Goal: Task Accomplishment & Management: Complete application form

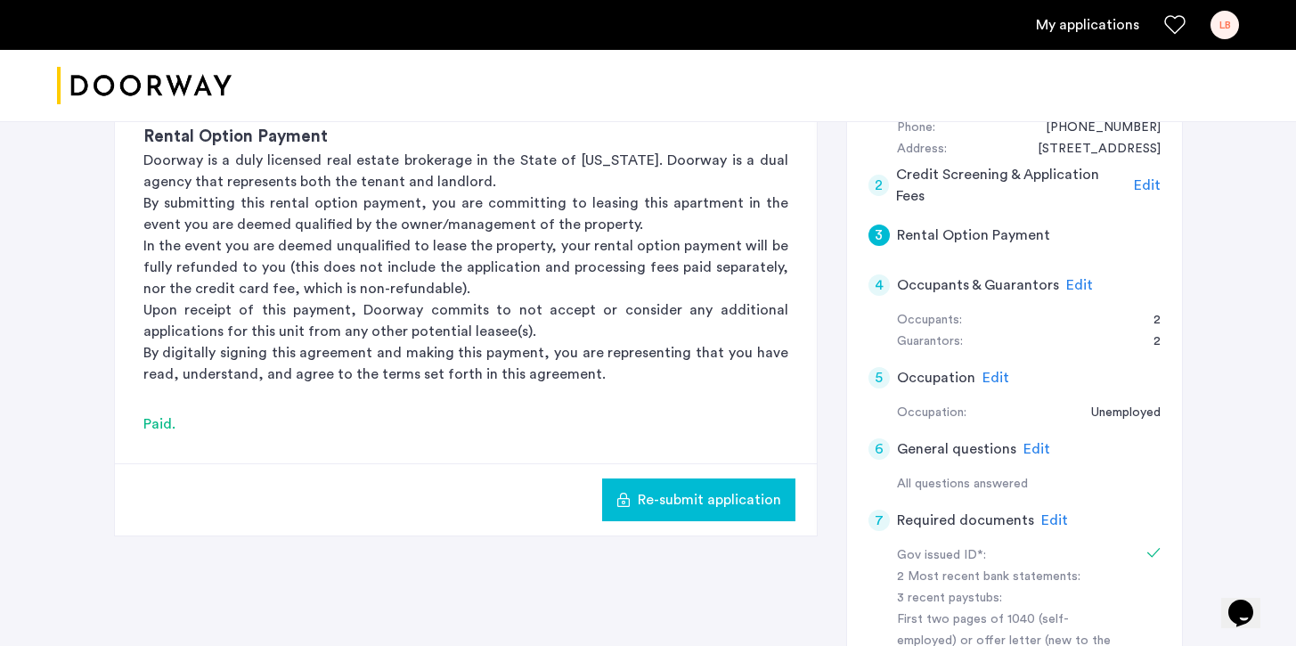
scroll to position [394, 0]
click at [699, 508] on span "Re-submit application" at bounding box center [709, 498] width 143 height 21
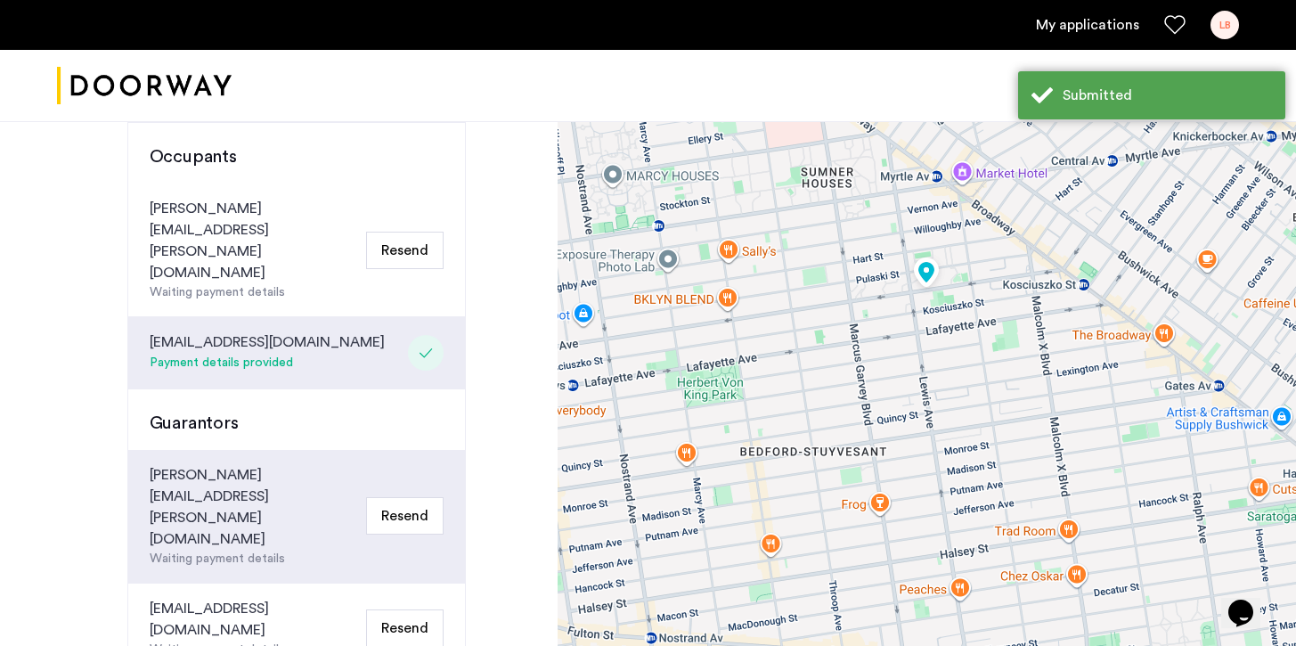
scroll to position [495, 0]
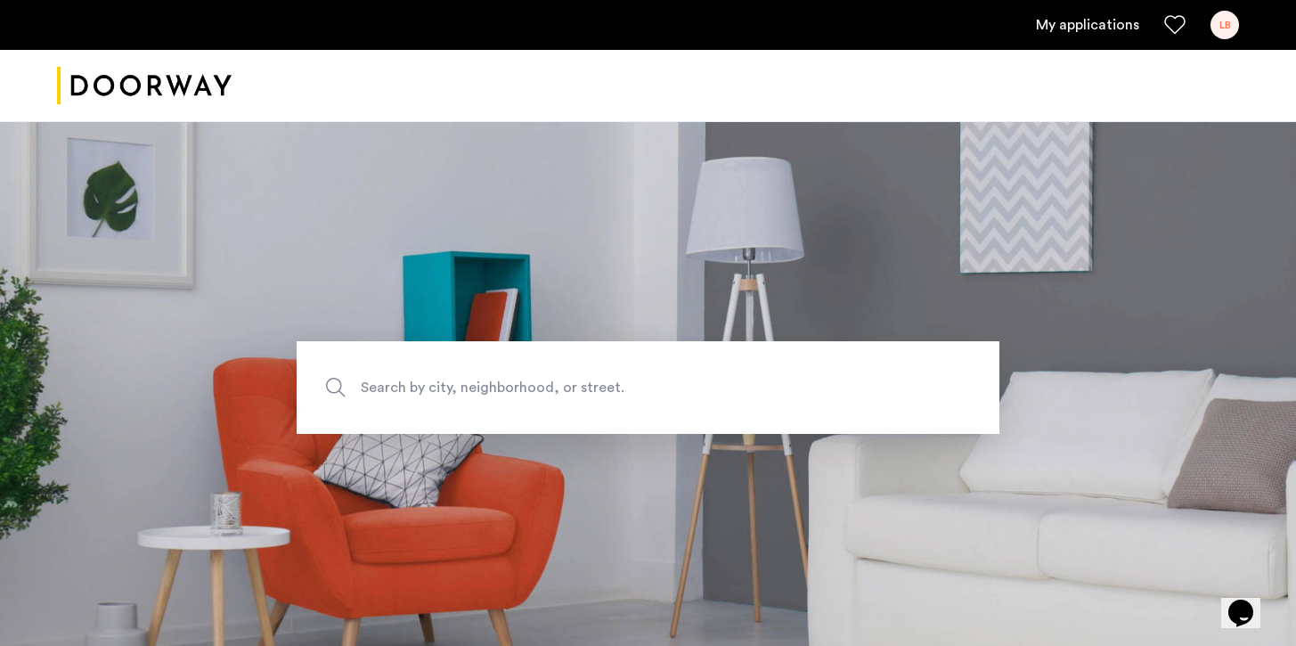
scroll to position [266, 0]
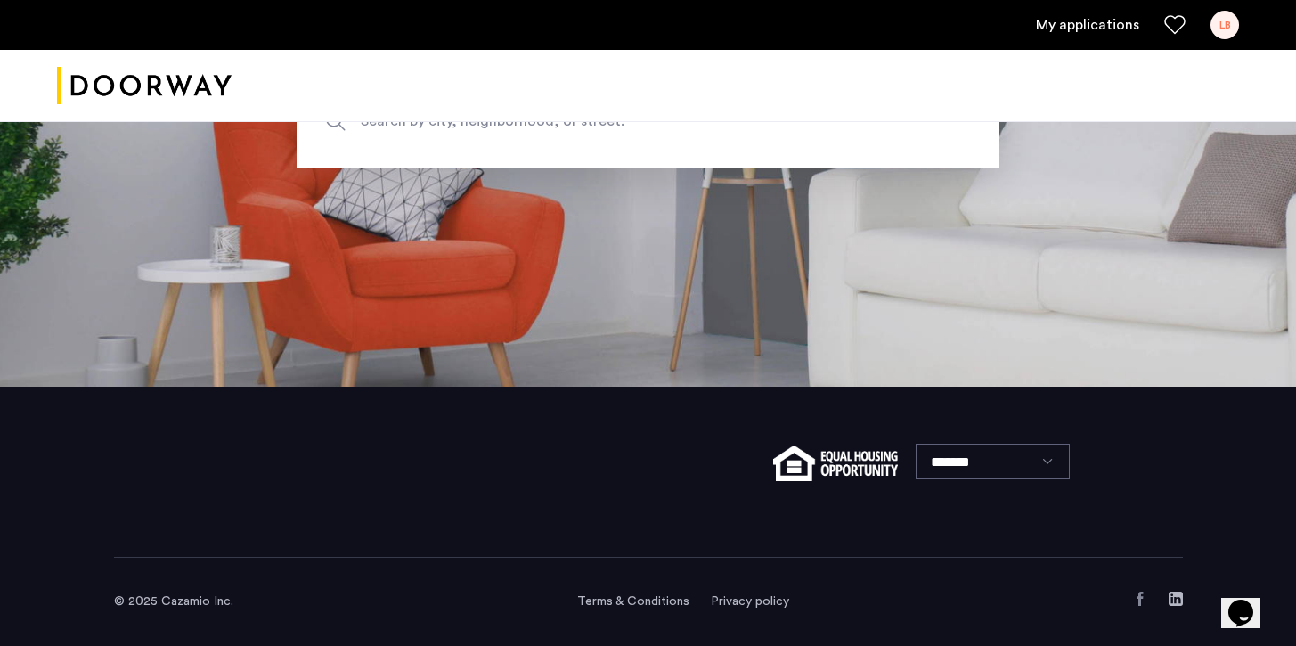
click at [1095, 28] on link "My applications" at bounding box center [1087, 24] width 103 height 21
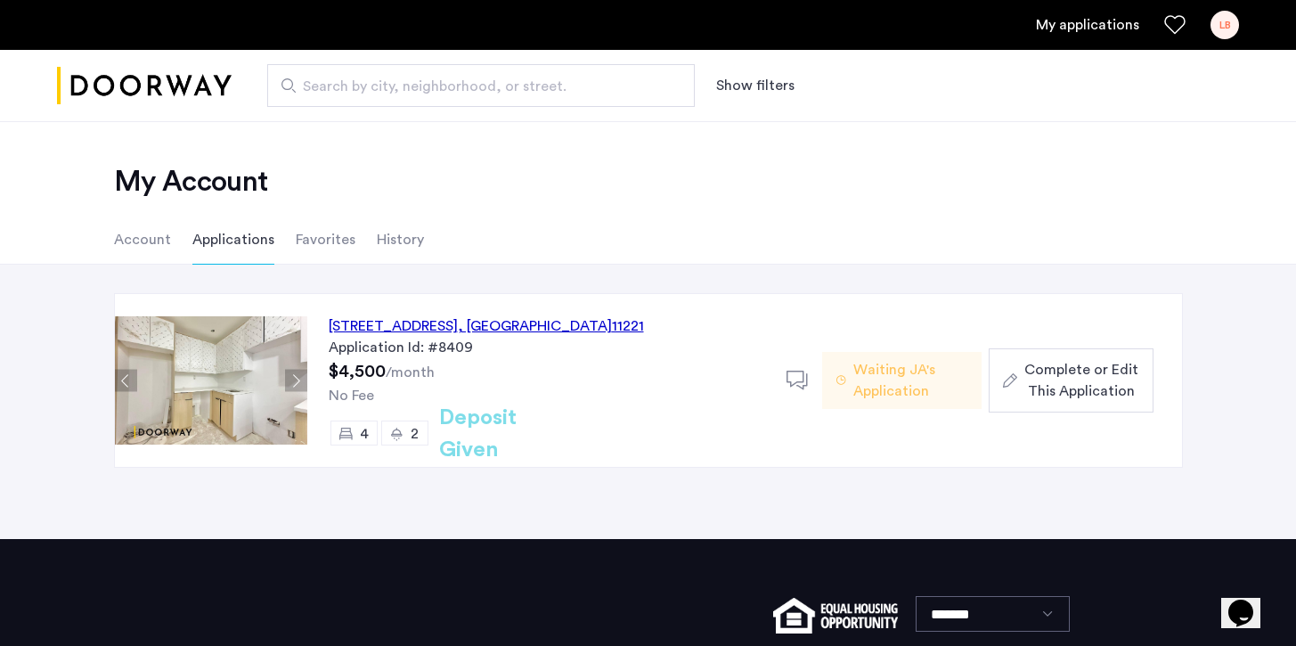
click at [525, 327] on div "974 DeKalb Avenue, Unit 2, Brooklyn , NY 11221" at bounding box center [486, 325] width 315 height 21
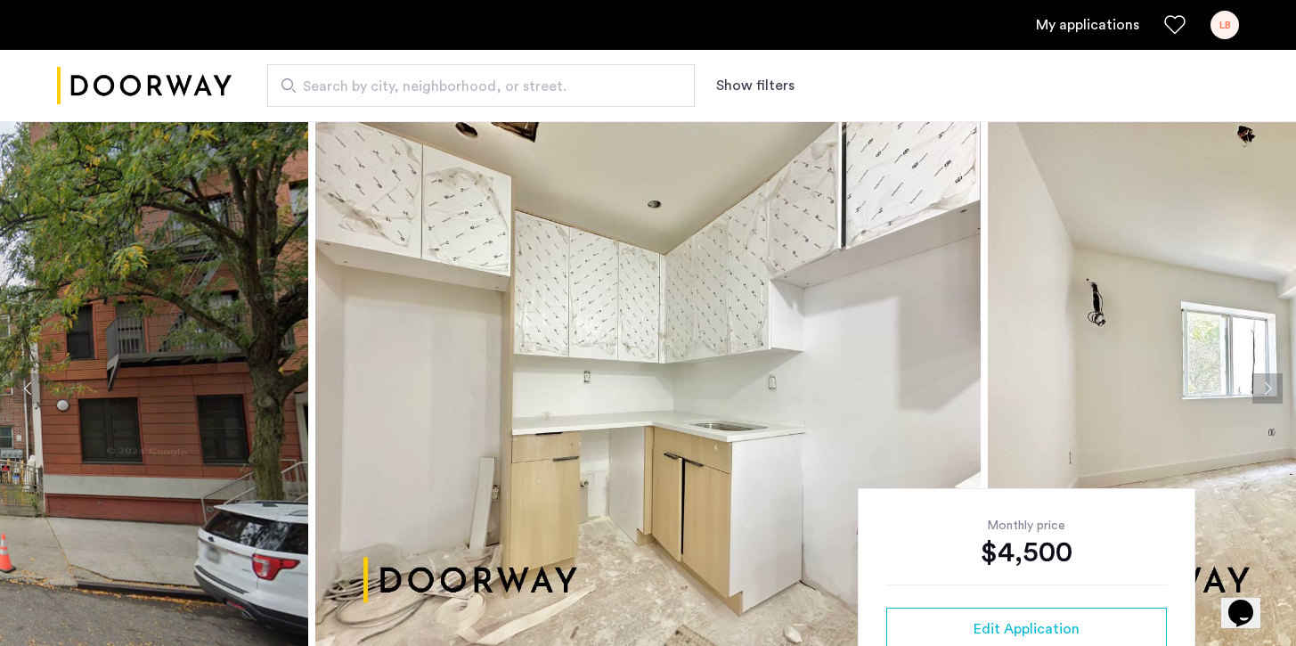
click at [1225, 30] on div "LB" at bounding box center [1224, 25] width 28 height 28
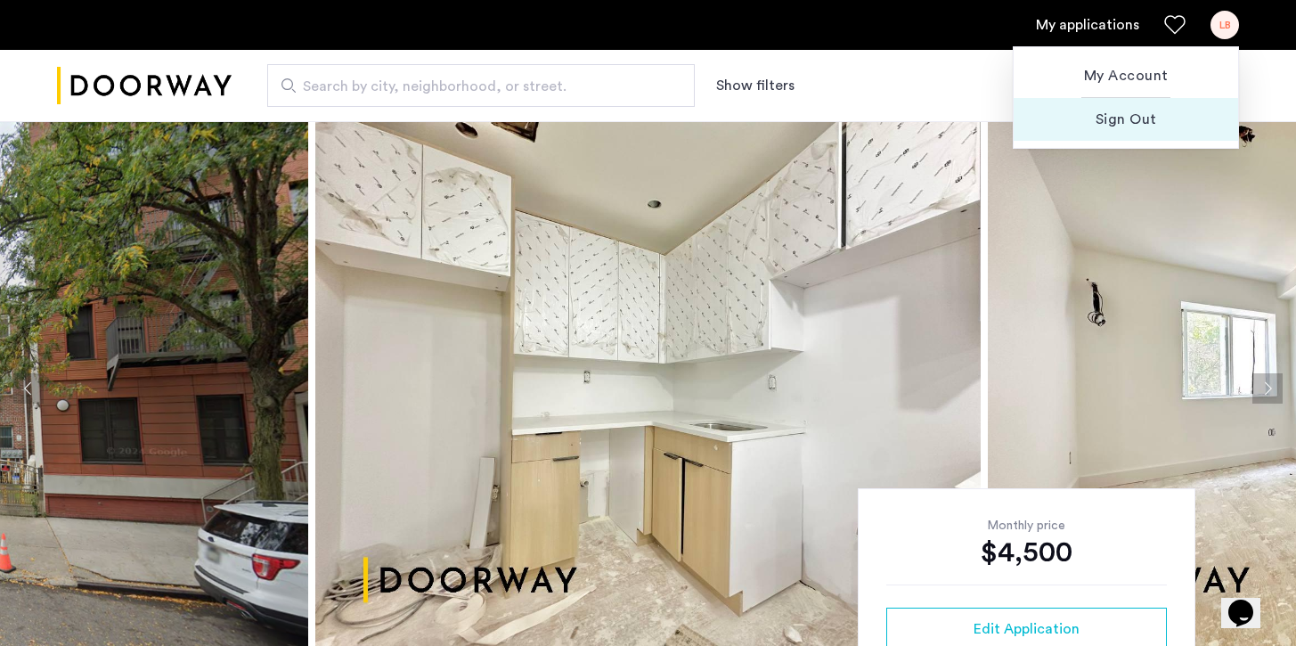
click at [1144, 109] on span "Sign Out" at bounding box center [1126, 119] width 196 height 21
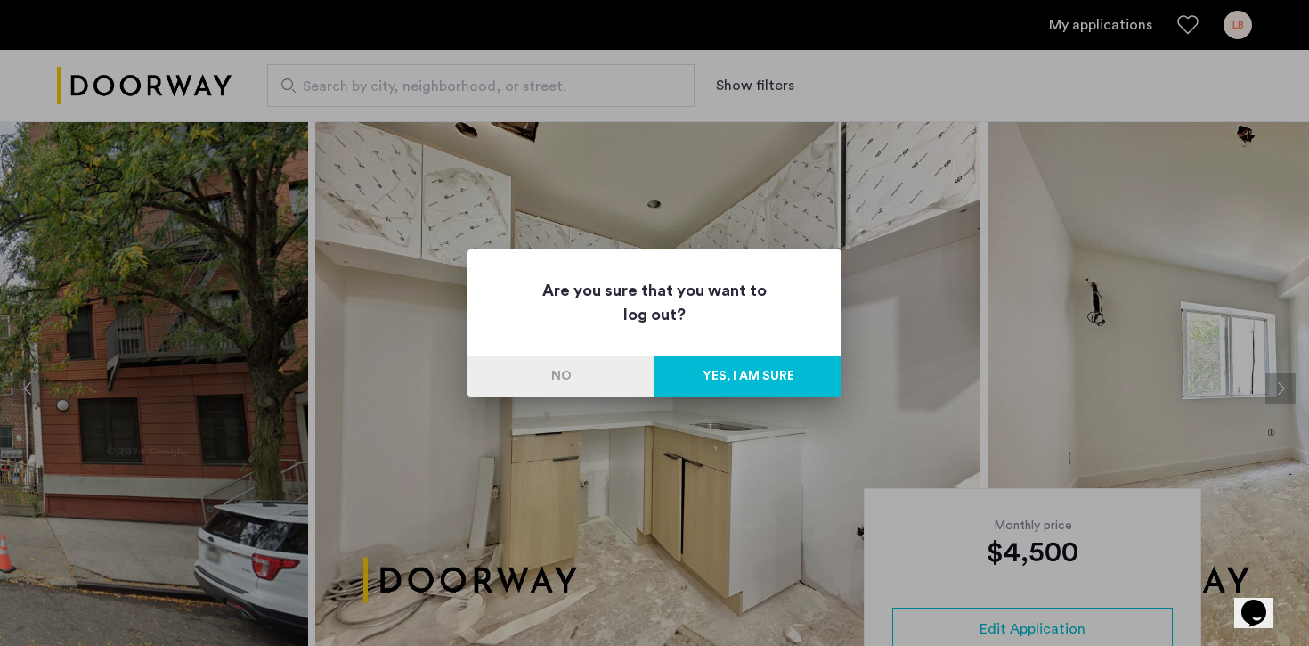
click at [578, 386] on button "No" at bounding box center [561, 376] width 187 height 40
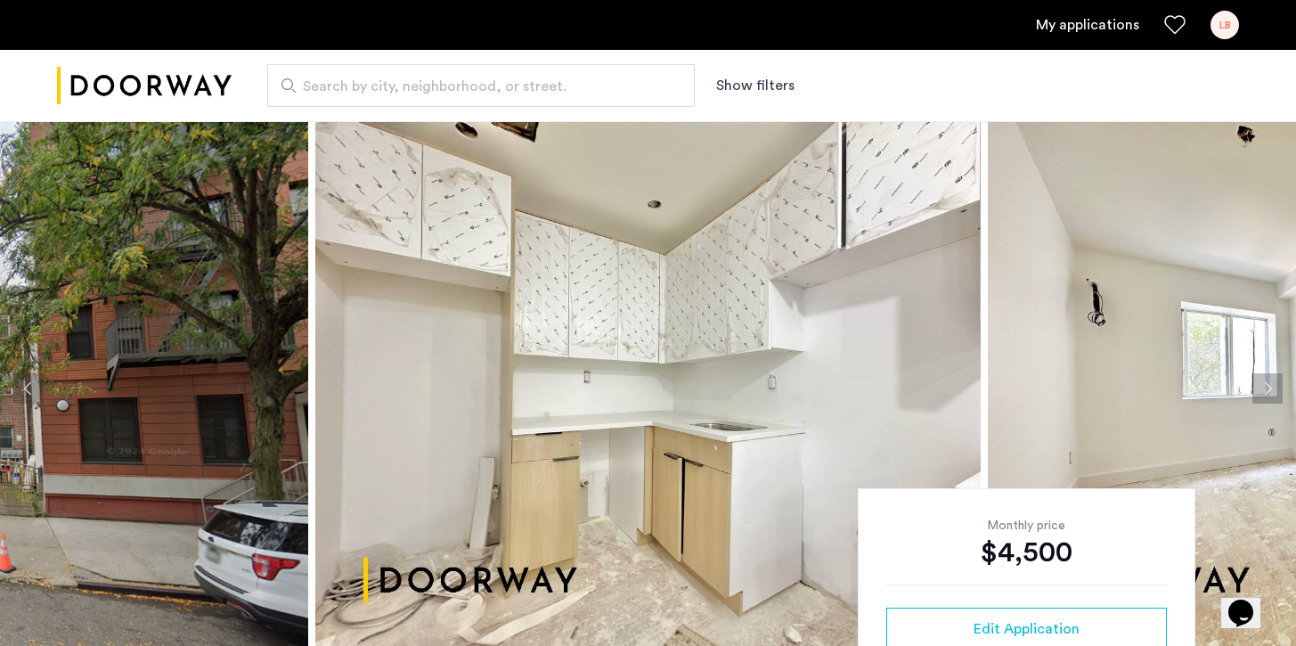
click at [1217, 12] on div "LB" at bounding box center [1224, 25] width 28 height 28
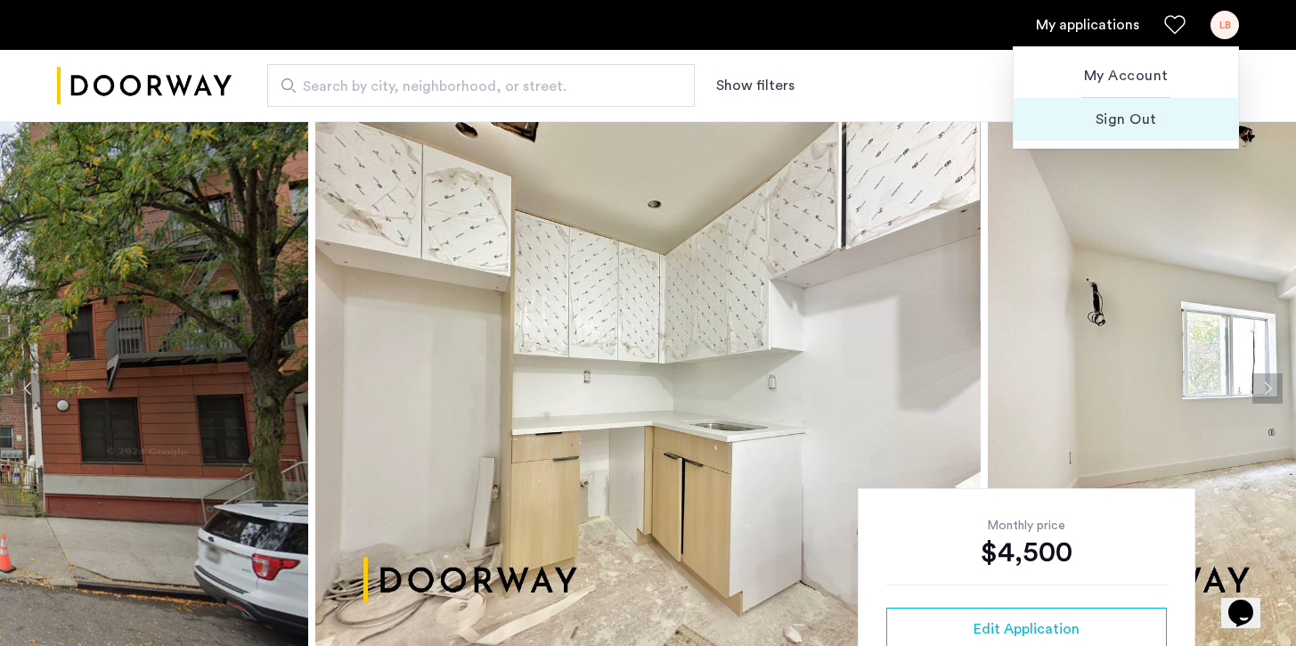
click at [1136, 119] on span "Sign Out" at bounding box center [1126, 119] width 196 height 21
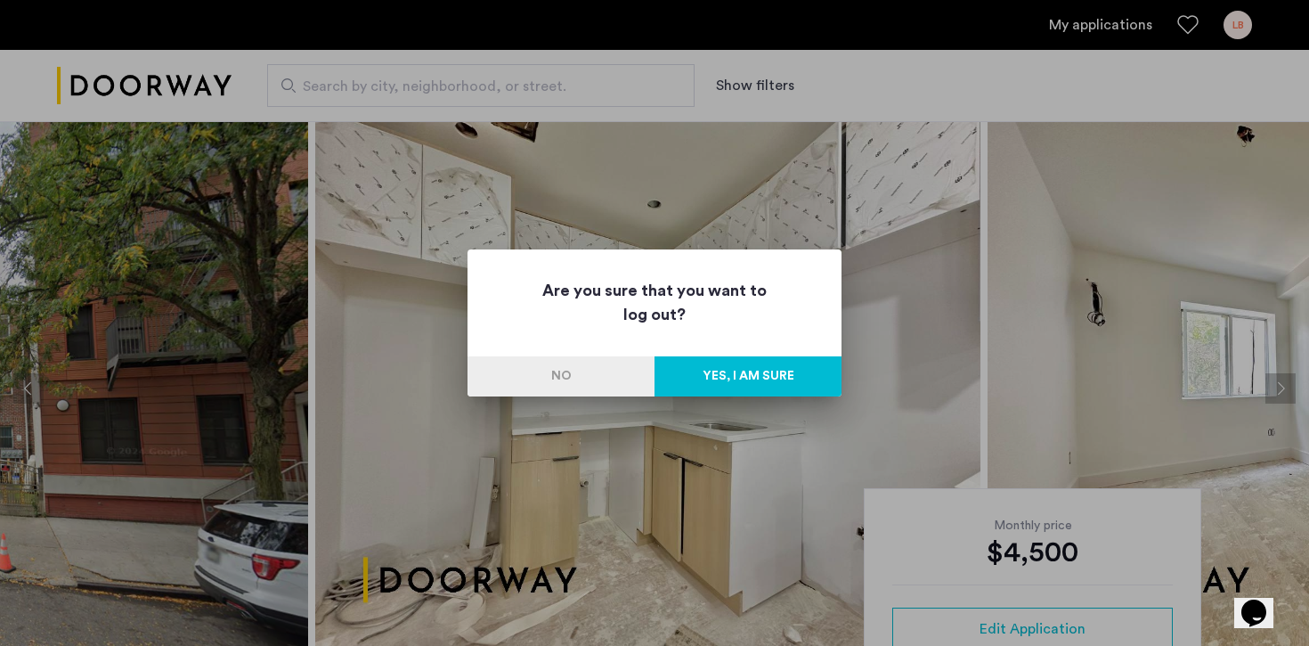
click at [740, 384] on button "Yes, I am sure" at bounding box center [748, 376] width 187 height 40
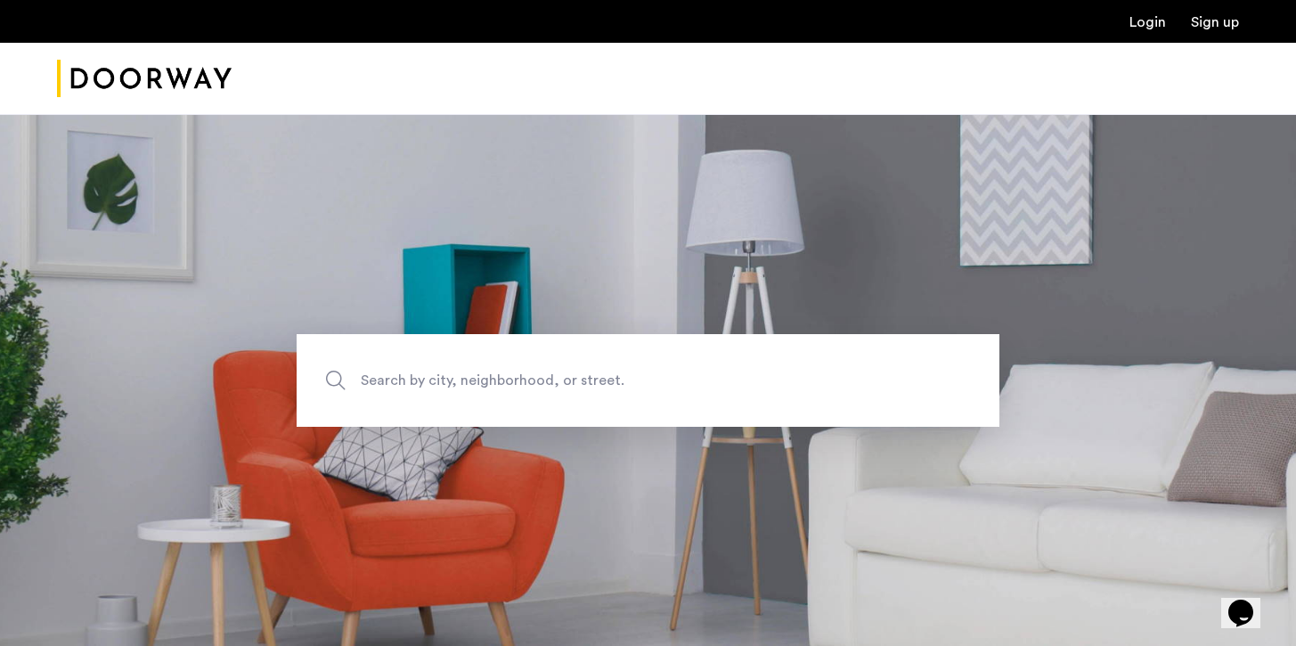
click at [1238, 18] on link "Sign up" at bounding box center [1215, 22] width 48 height 14
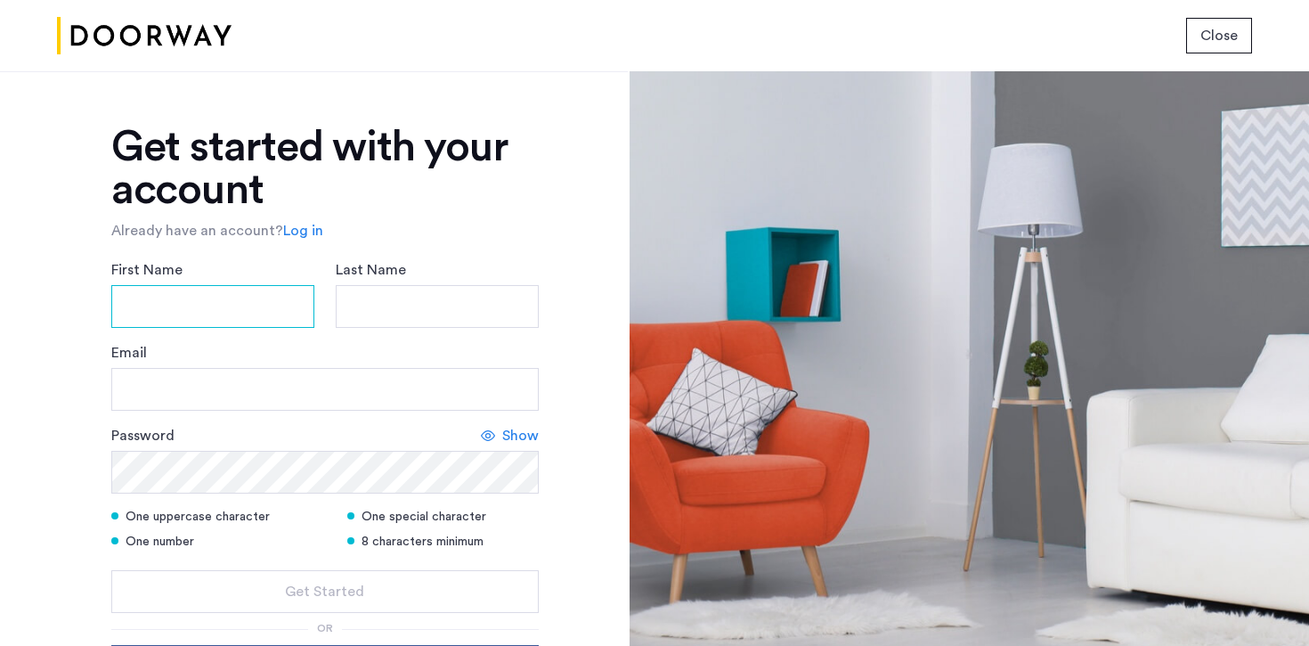
click at [196, 312] on input "First Name" at bounding box center [212, 306] width 203 height 43
type input "***"
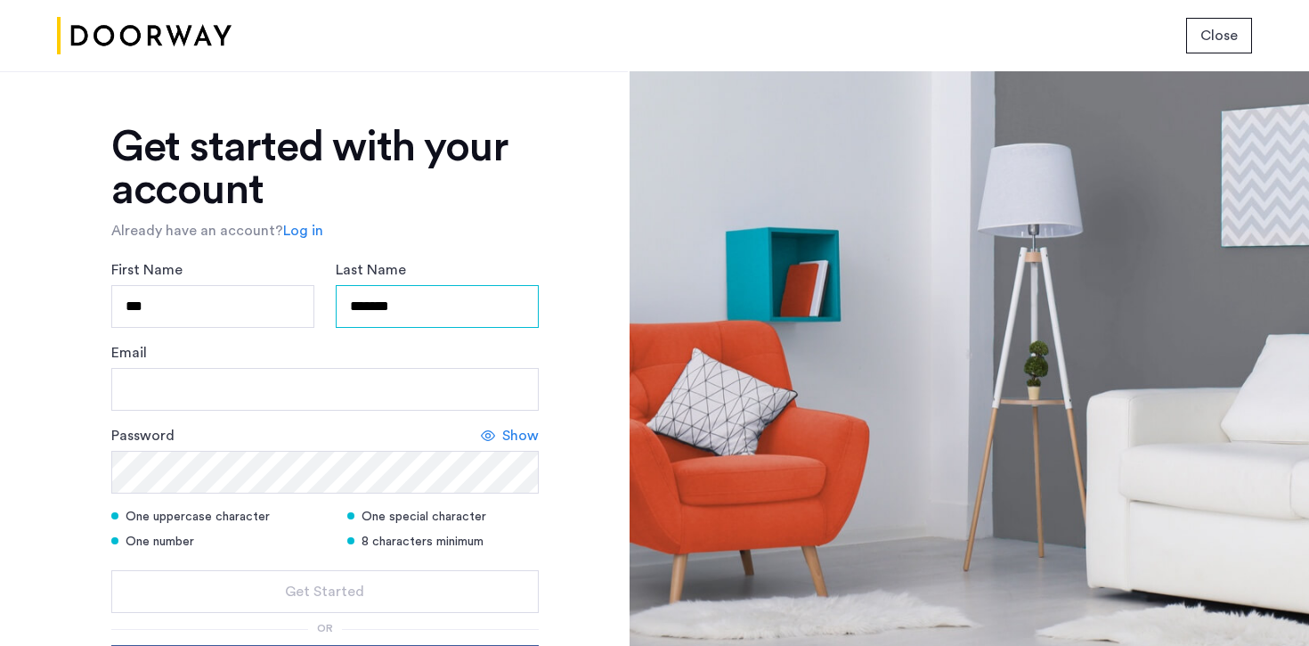
type input "*******"
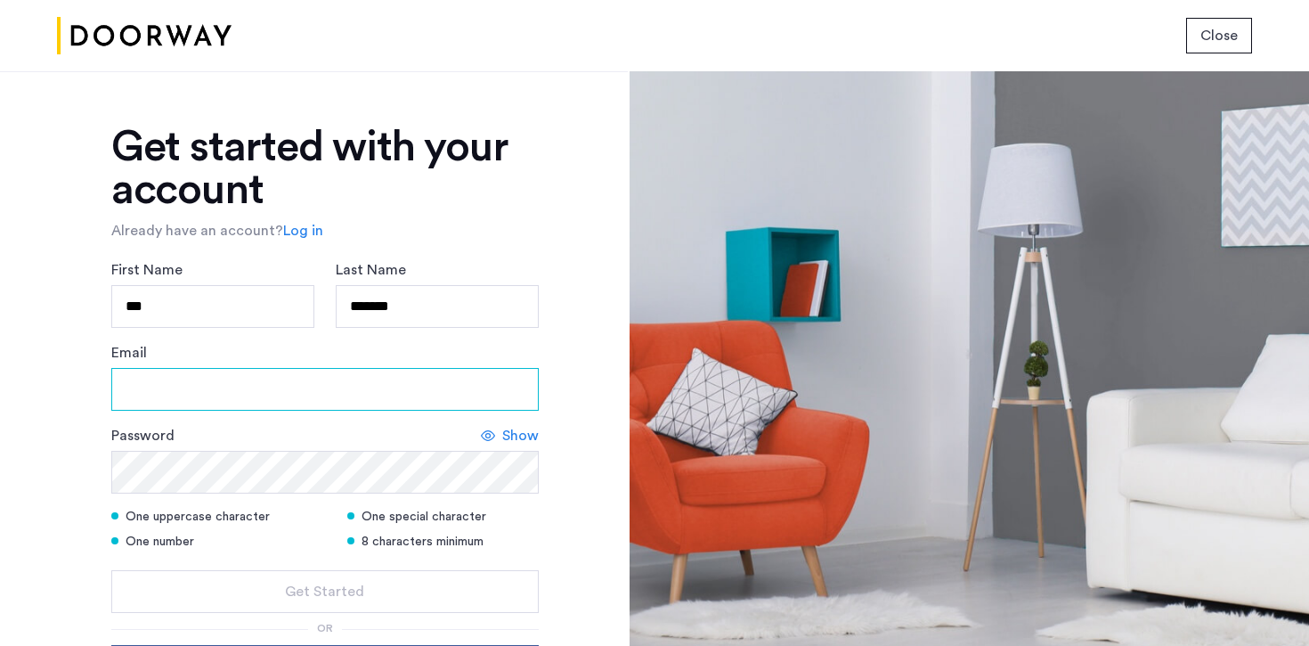
click at [175, 395] on input "Email" at bounding box center [324, 389] width 427 height 43
type input "**********"
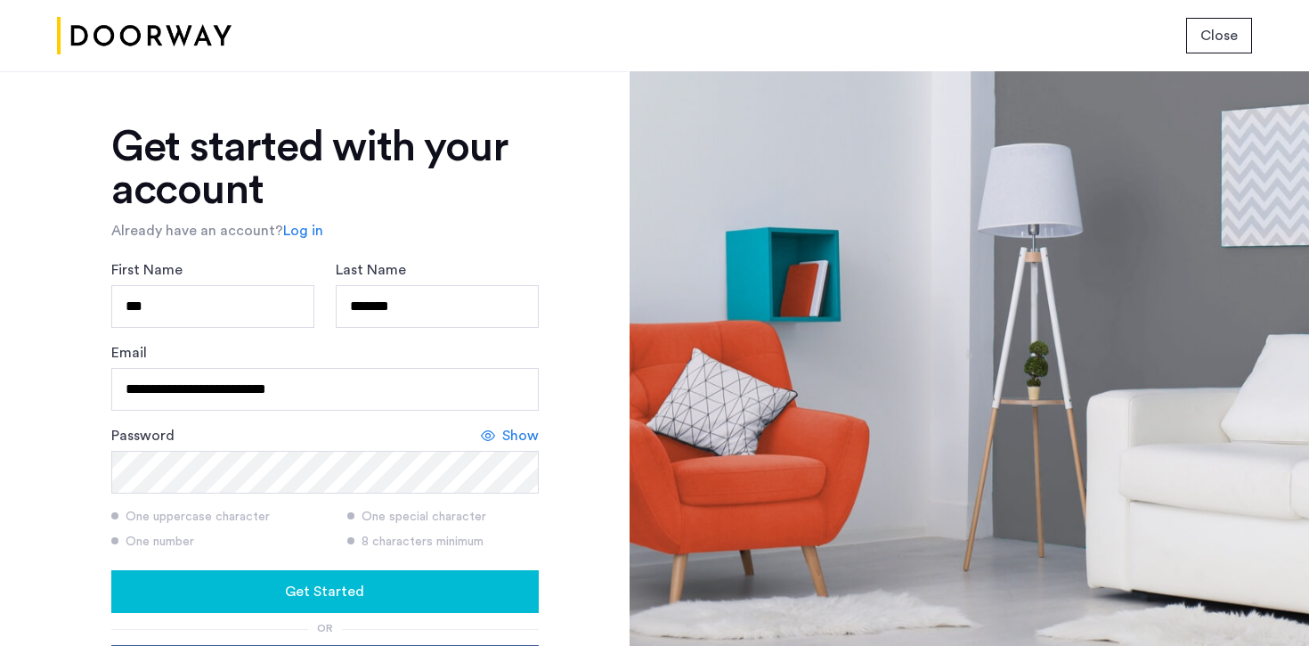
click at [167, 590] on div "Get Started" at bounding box center [325, 591] width 399 height 21
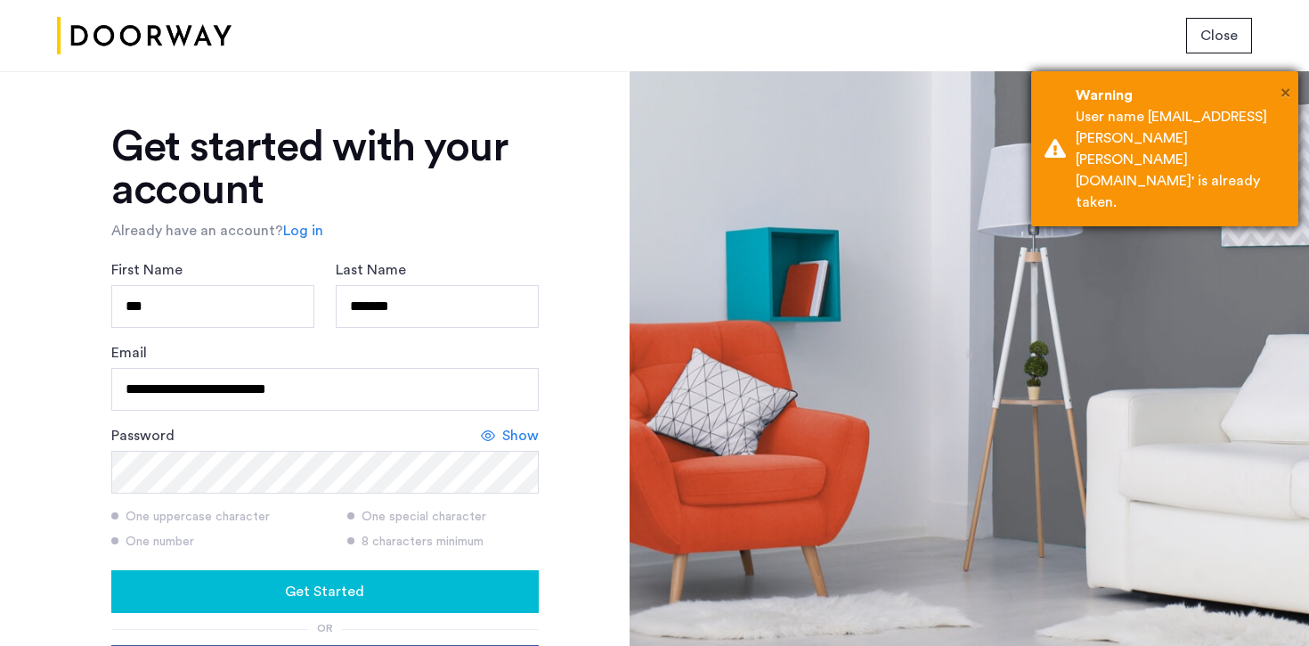
click at [1282, 92] on span "×" at bounding box center [1286, 93] width 10 height 18
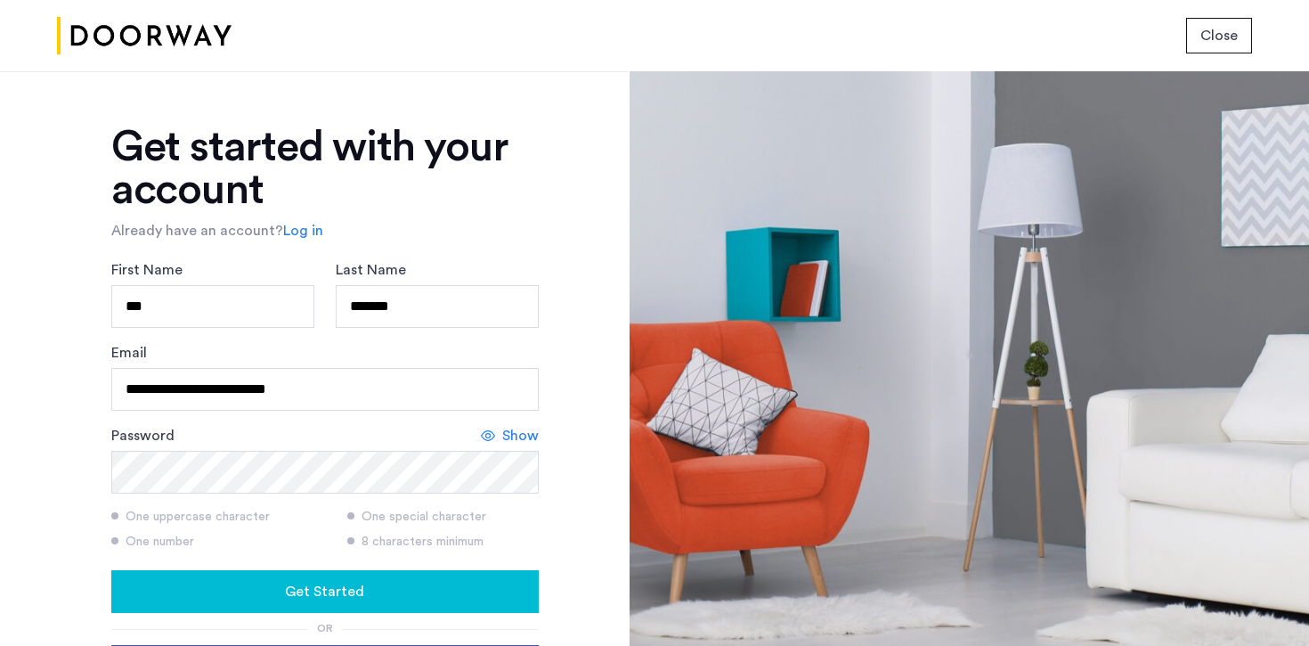
scroll to position [197, 0]
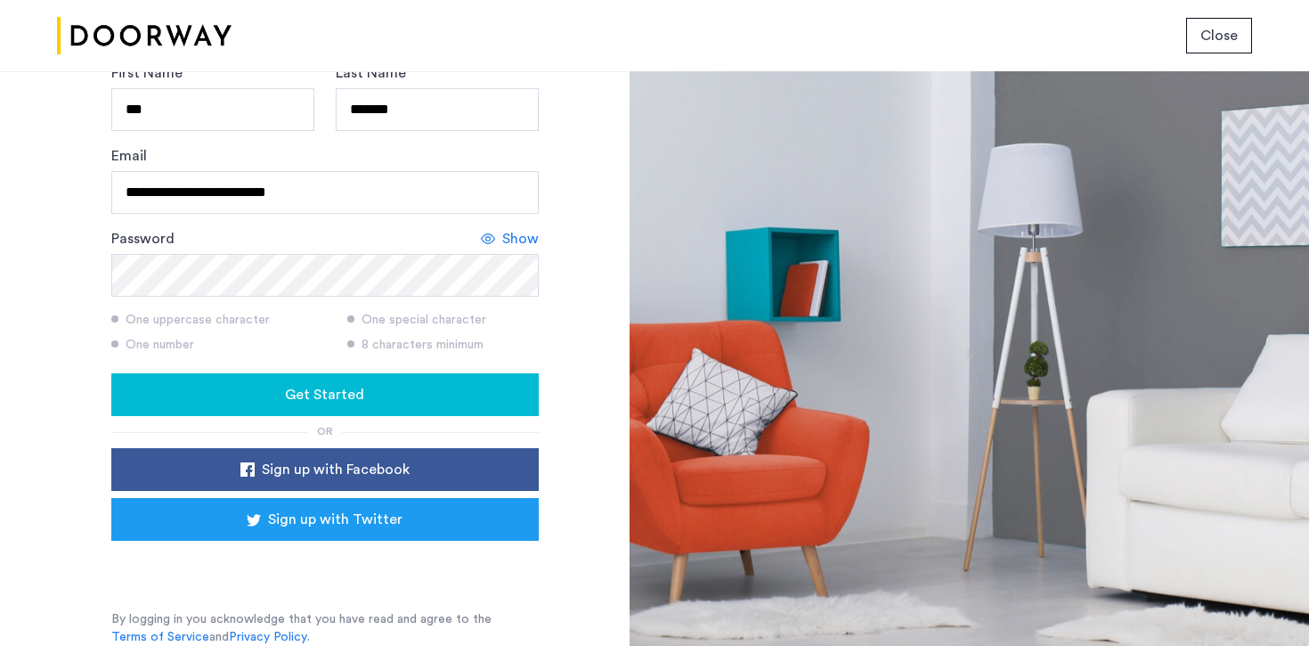
click at [318, 403] on span "Get Started" at bounding box center [324, 394] width 79 height 21
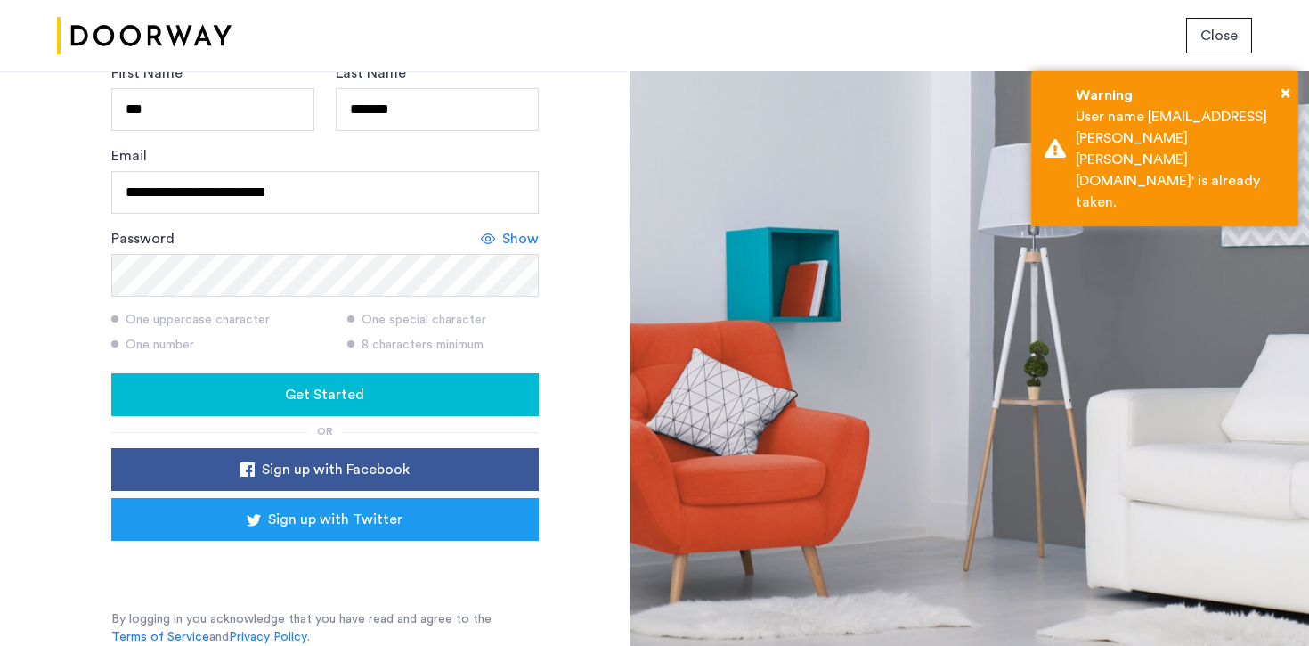
scroll to position [0, 0]
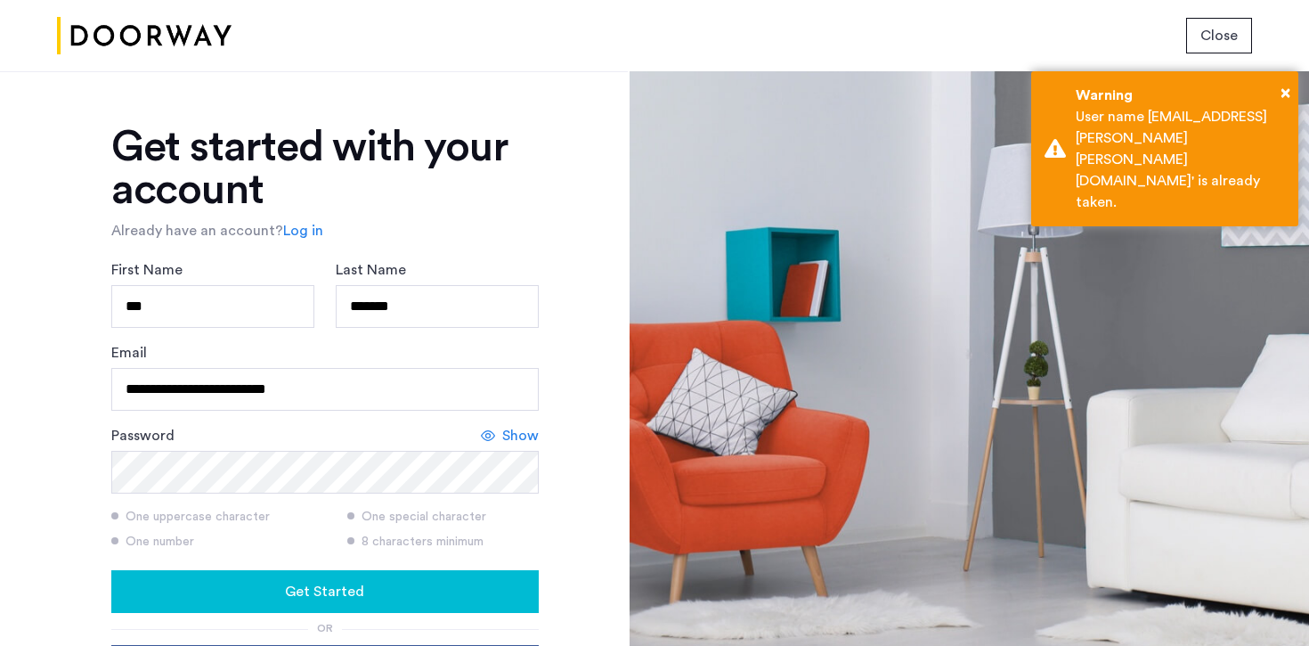
click at [216, 117] on div "**********" at bounding box center [314, 358] width 628 height 574
click at [216, 37] on img at bounding box center [144, 36] width 175 height 67
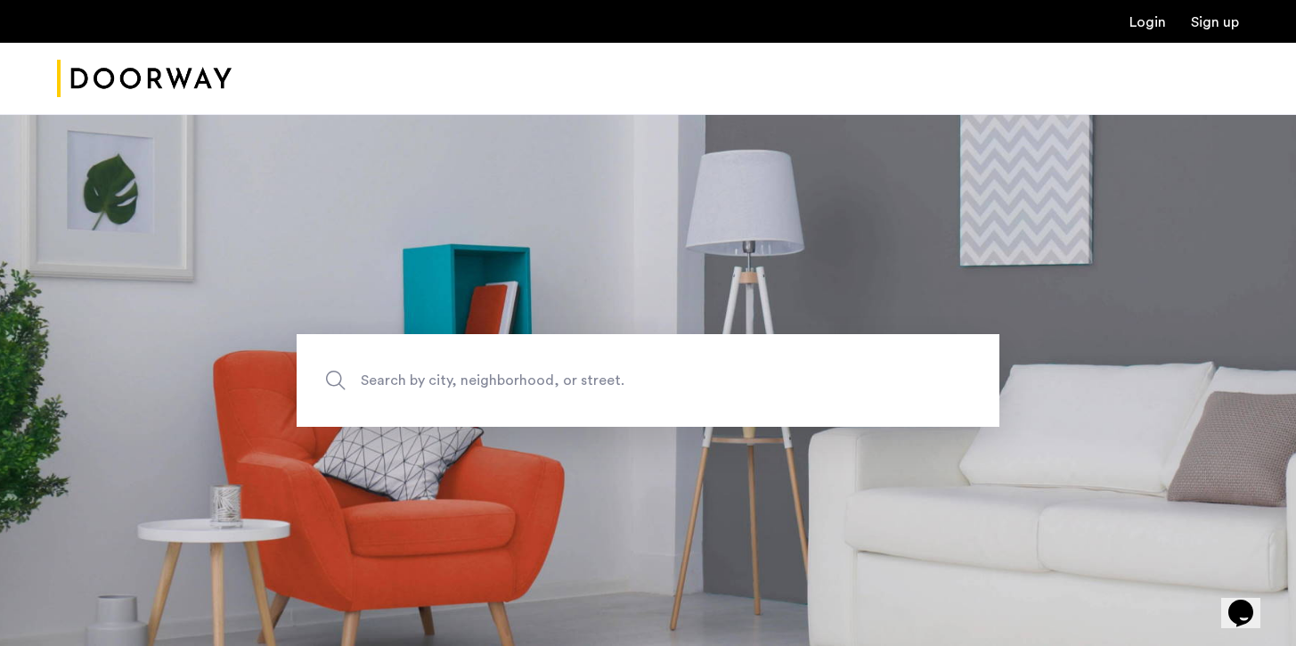
click at [1152, 15] on link "Login" at bounding box center [1147, 22] width 37 height 14
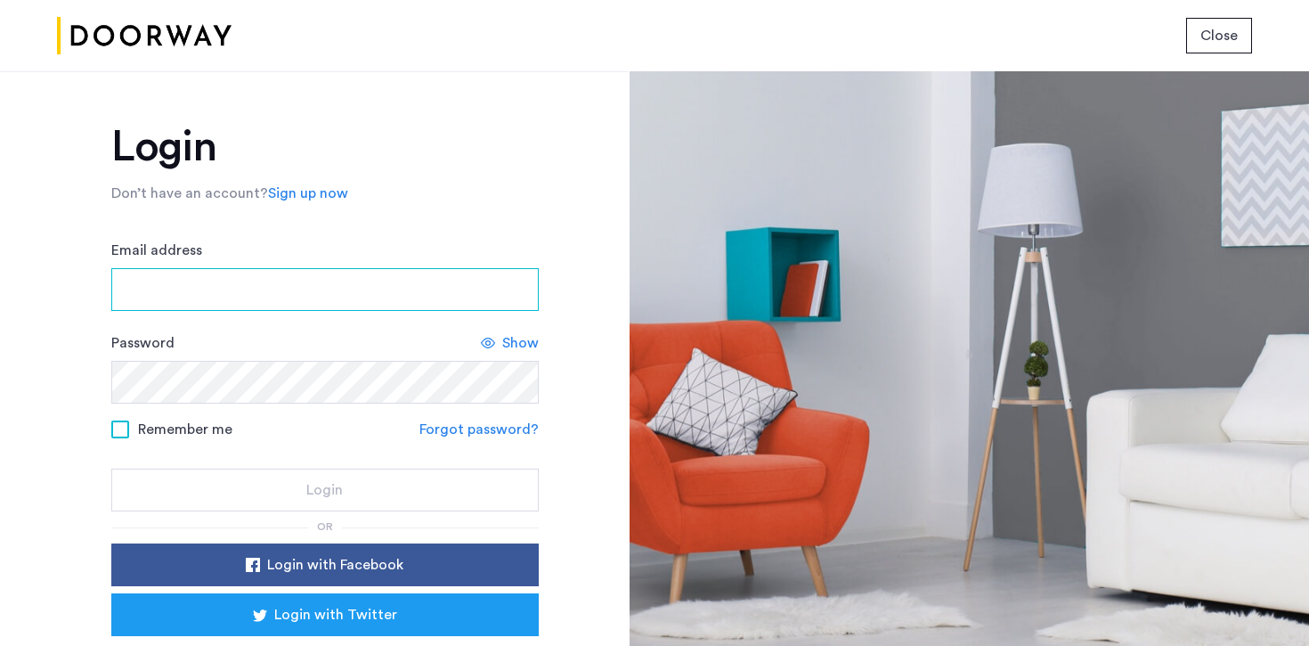
click at [244, 289] on input "Email address" at bounding box center [324, 289] width 427 height 43
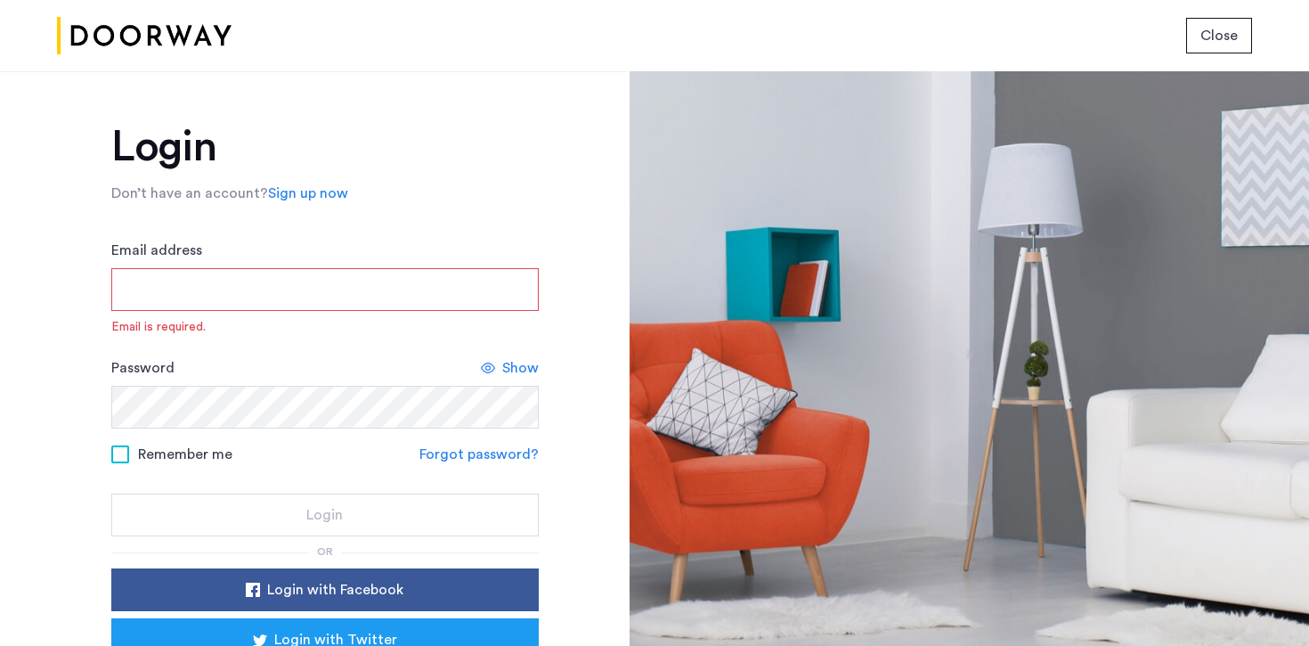
paste input "********"
type input "********"
click at [179, 290] on input "********" at bounding box center [324, 289] width 427 height 43
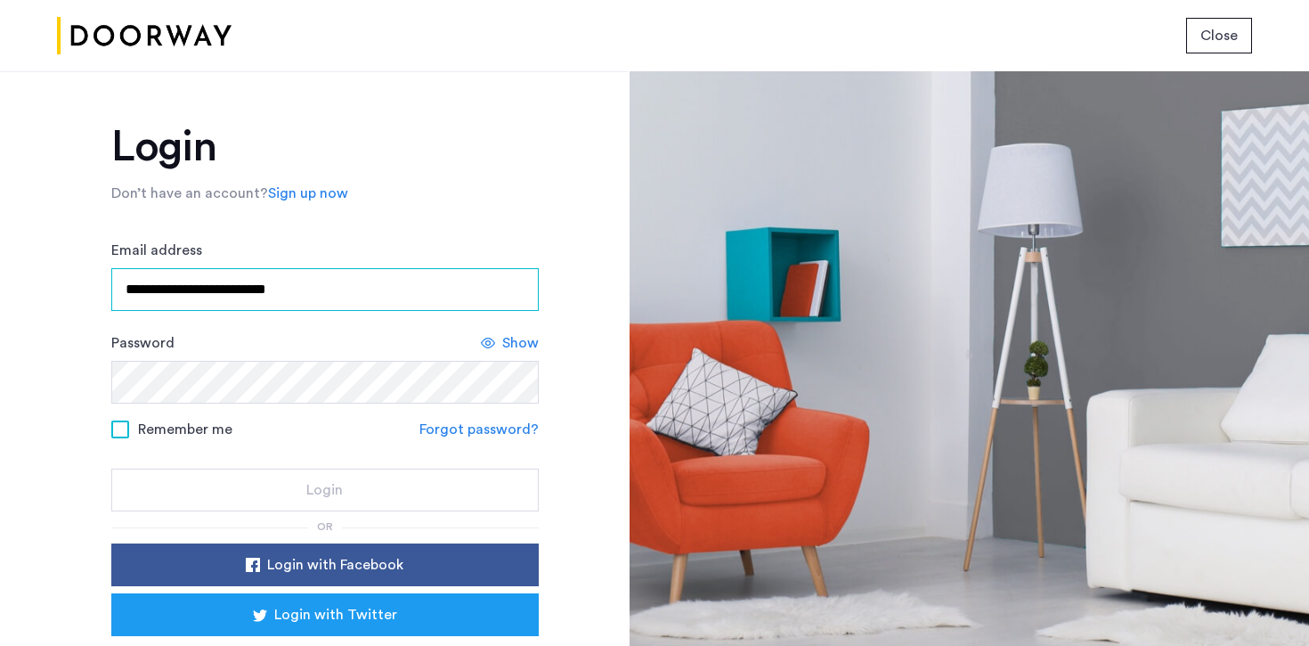
type input "**********"
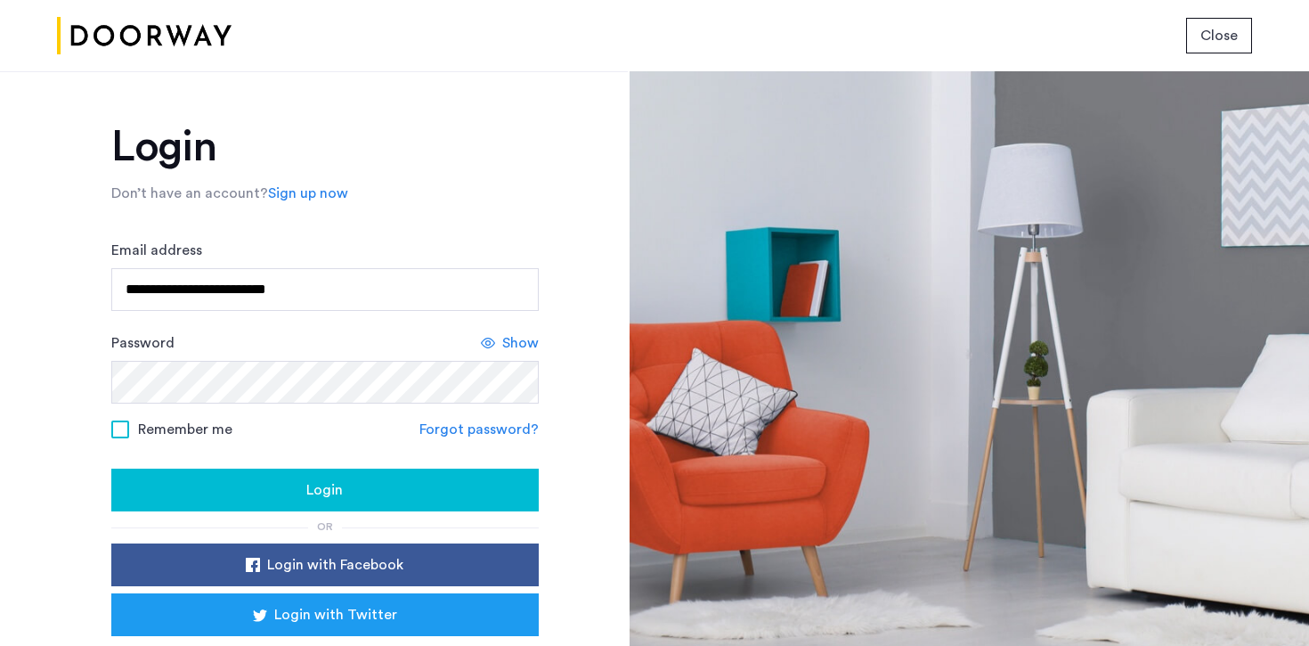
click at [198, 346] on div "Password Show" at bounding box center [324, 367] width 427 height 71
click at [507, 342] on span "Show" at bounding box center [520, 342] width 37 height 21
click at [144, 438] on span "Remember me" at bounding box center [185, 429] width 94 height 21
click at [207, 30] on img at bounding box center [144, 36] width 175 height 67
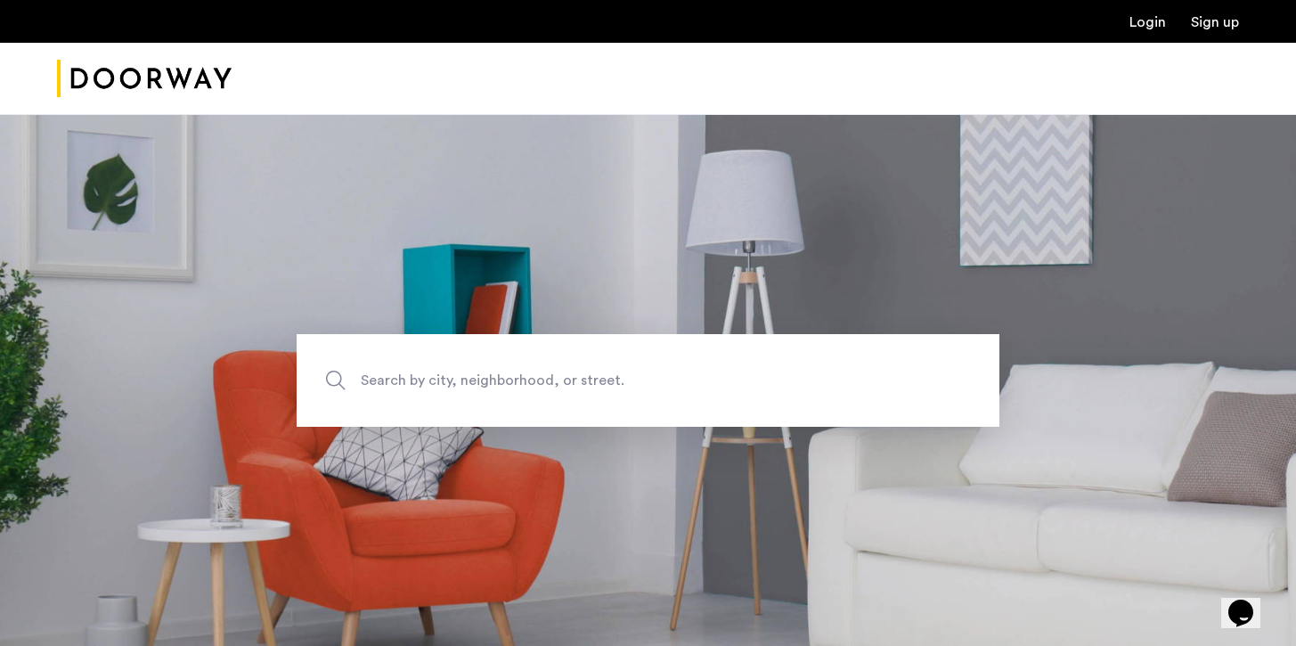
click at [128, 80] on img "Cazamio Logo" at bounding box center [144, 78] width 175 height 67
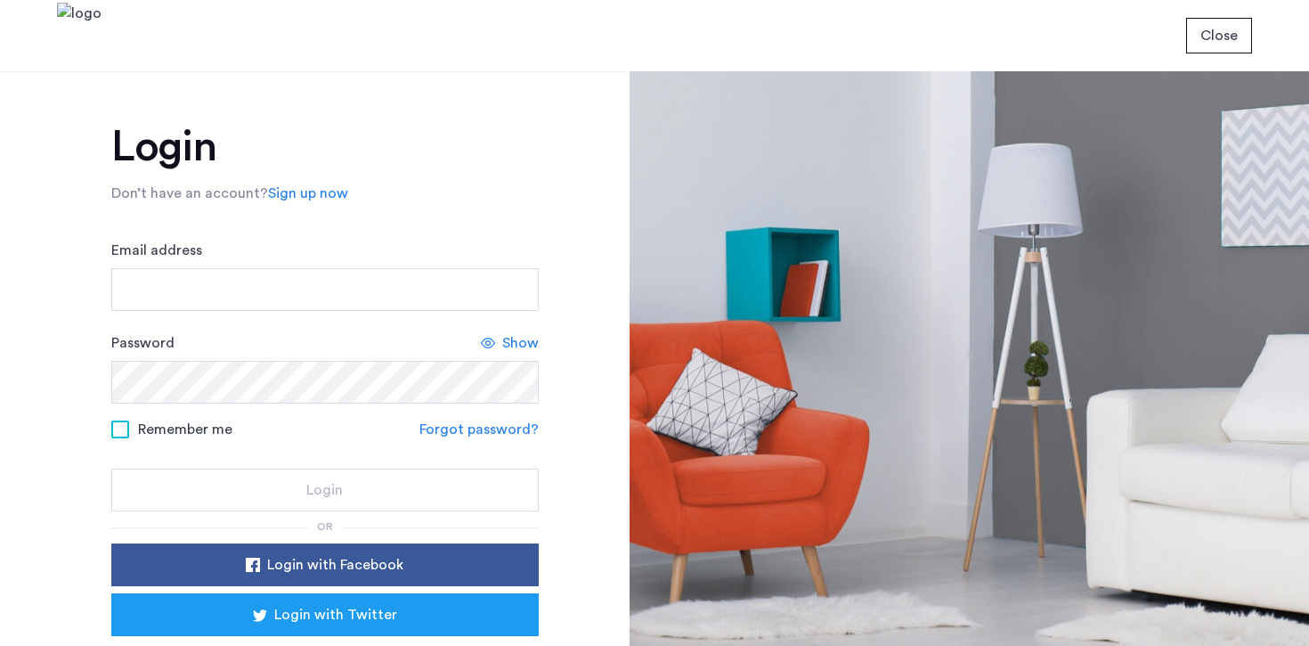
drag, startPoint x: 0, startPoint y: 0, endPoint x: 1098, endPoint y: 115, distance: 1104.1
click at [1011, 116] on div at bounding box center [970, 358] width 680 height 574
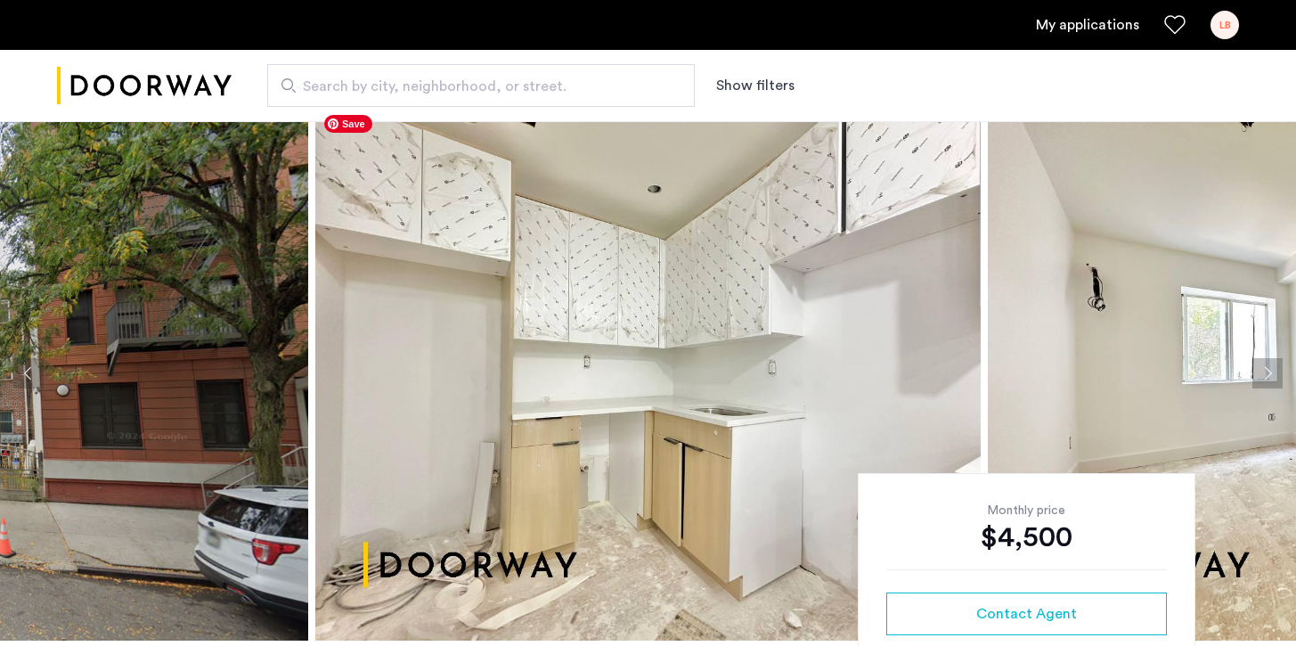
scroll to position [82, 0]
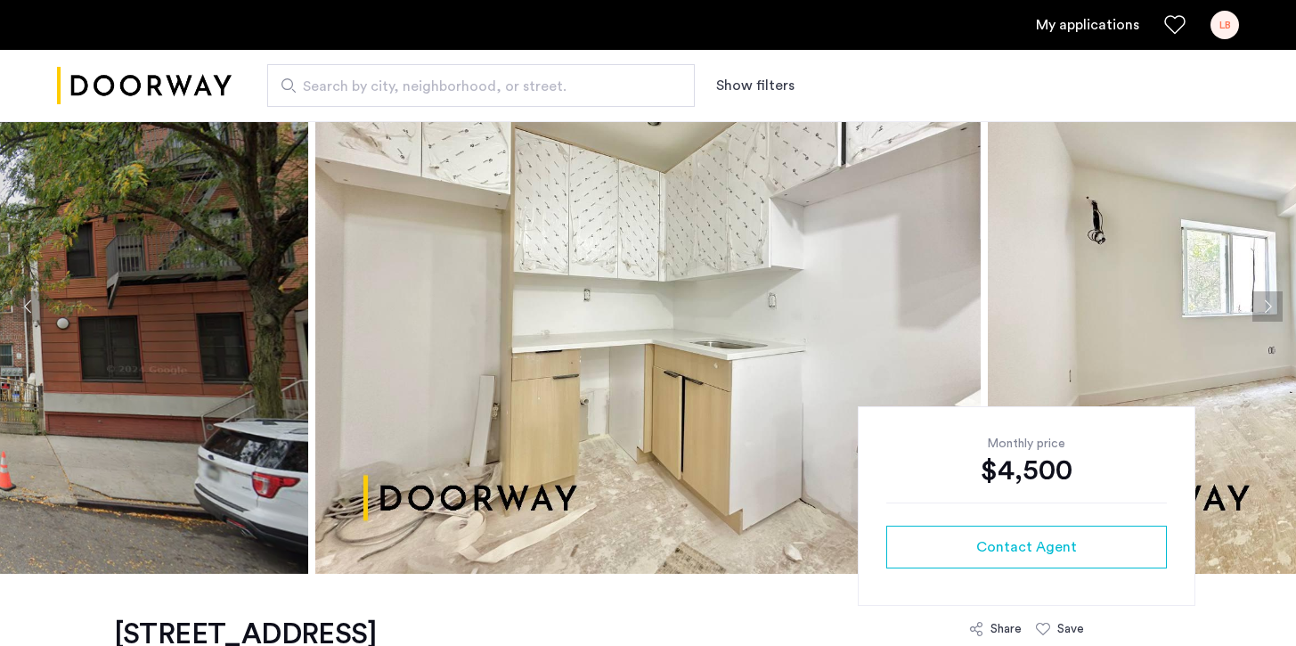
click at [1268, 309] on button "Next apartment" at bounding box center [1267, 306] width 30 height 30
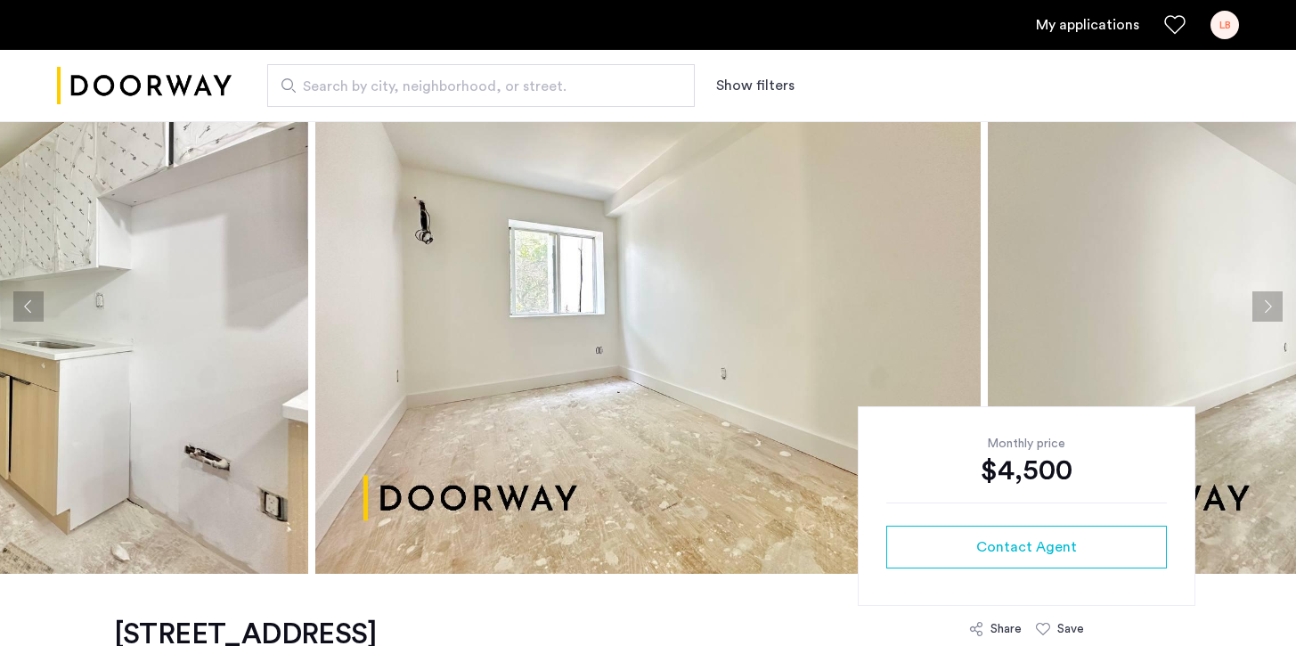
click at [1265, 310] on button "Next apartment" at bounding box center [1267, 306] width 30 height 30
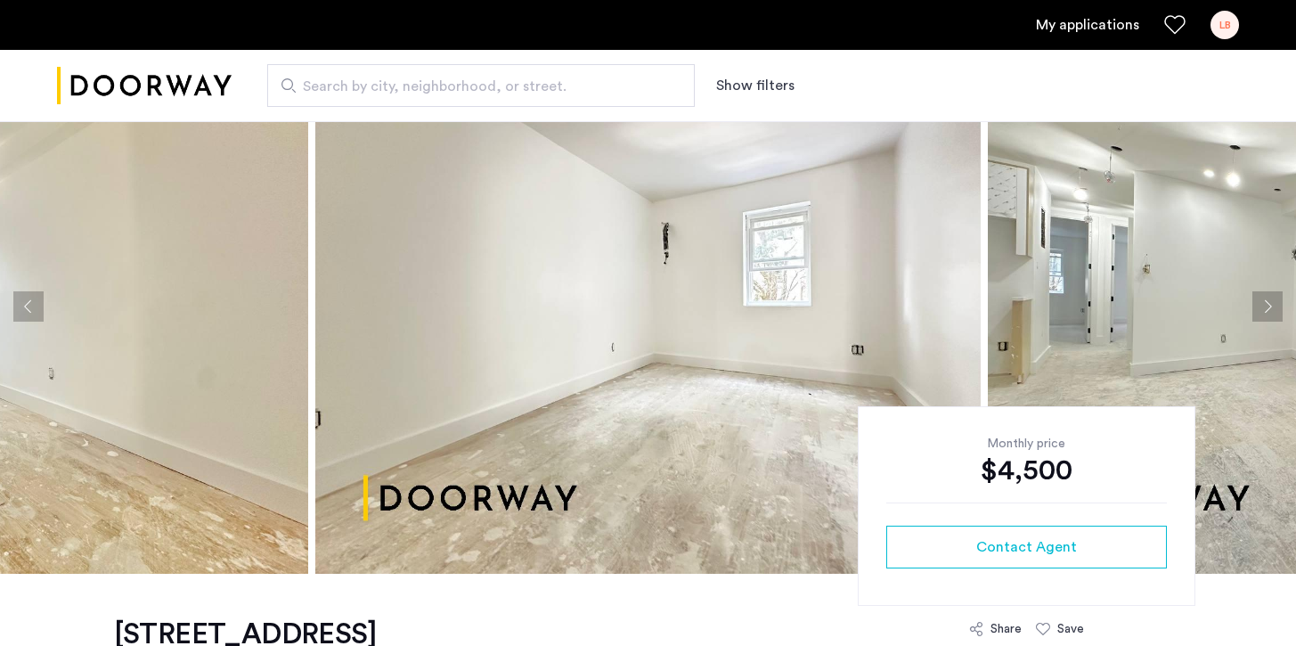
click at [1265, 307] on button "Next apartment" at bounding box center [1267, 306] width 30 height 30
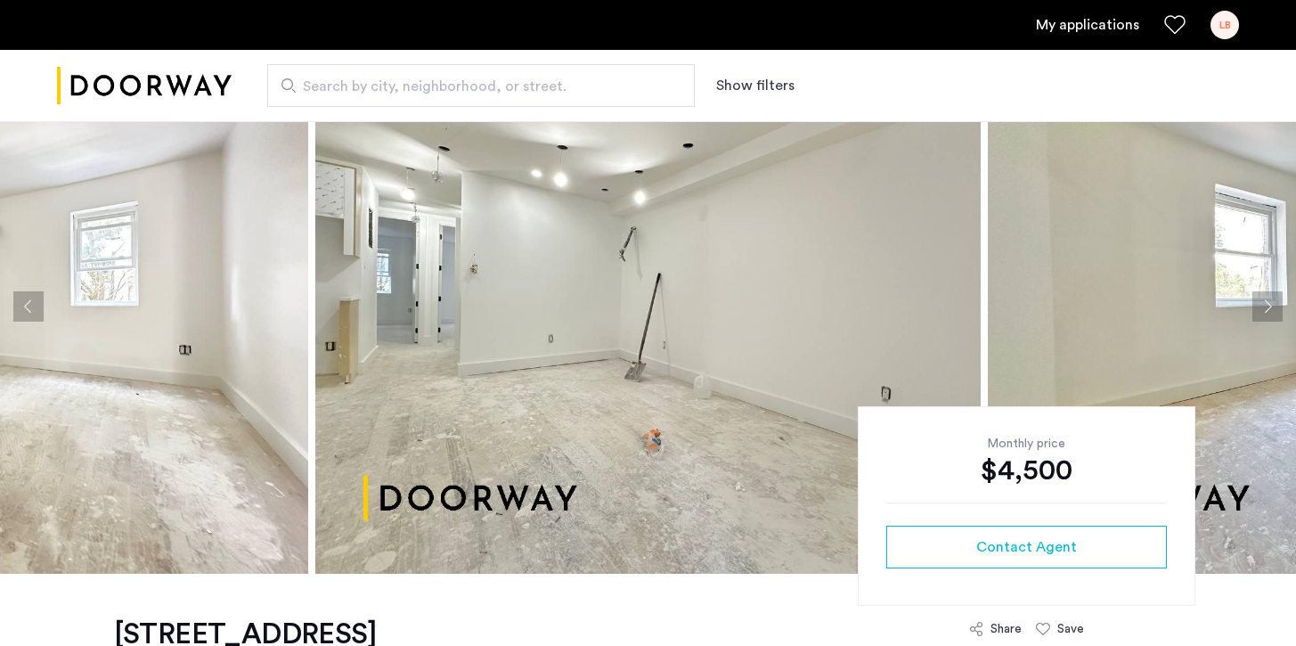
click at [1265, 307] on button "Next apartment" at bounding box center [1267, 306] width 30 height 30
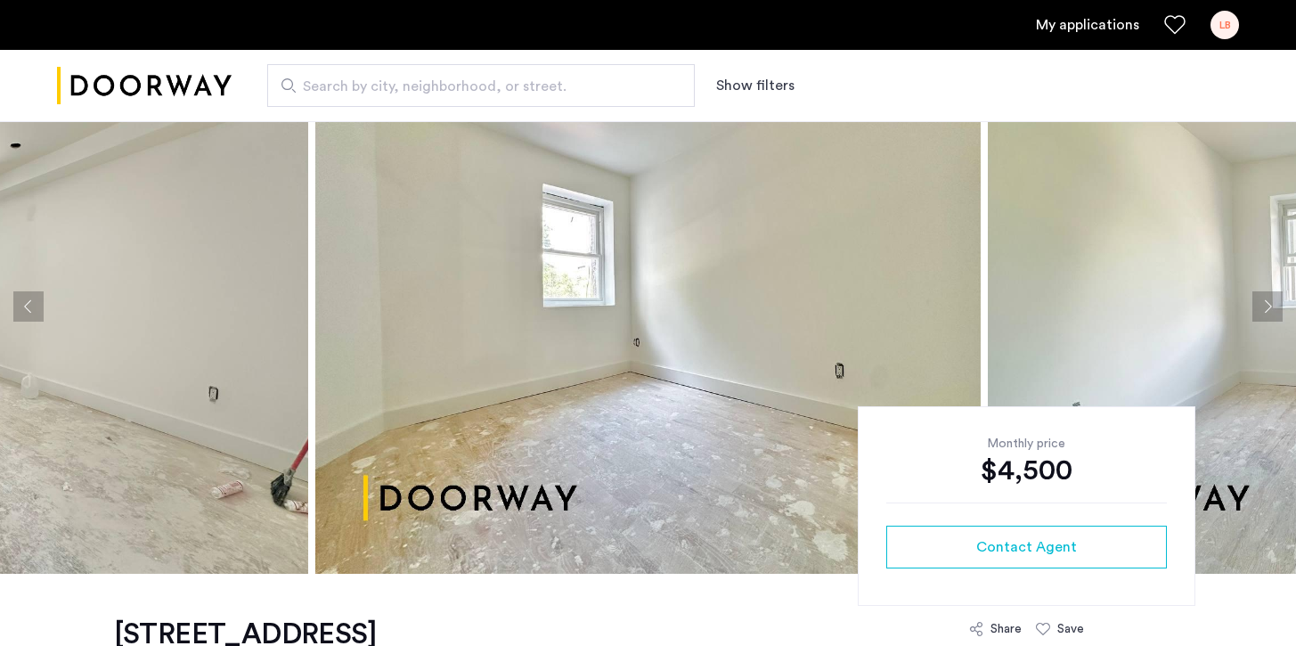
click at [1265, 307] on button "Next apartment" at bounding box center [1267, 306] width 30 height 30
click at [1270, 315] on button "Next apartment" at bounding box center [1267, 306] width 30 height 30
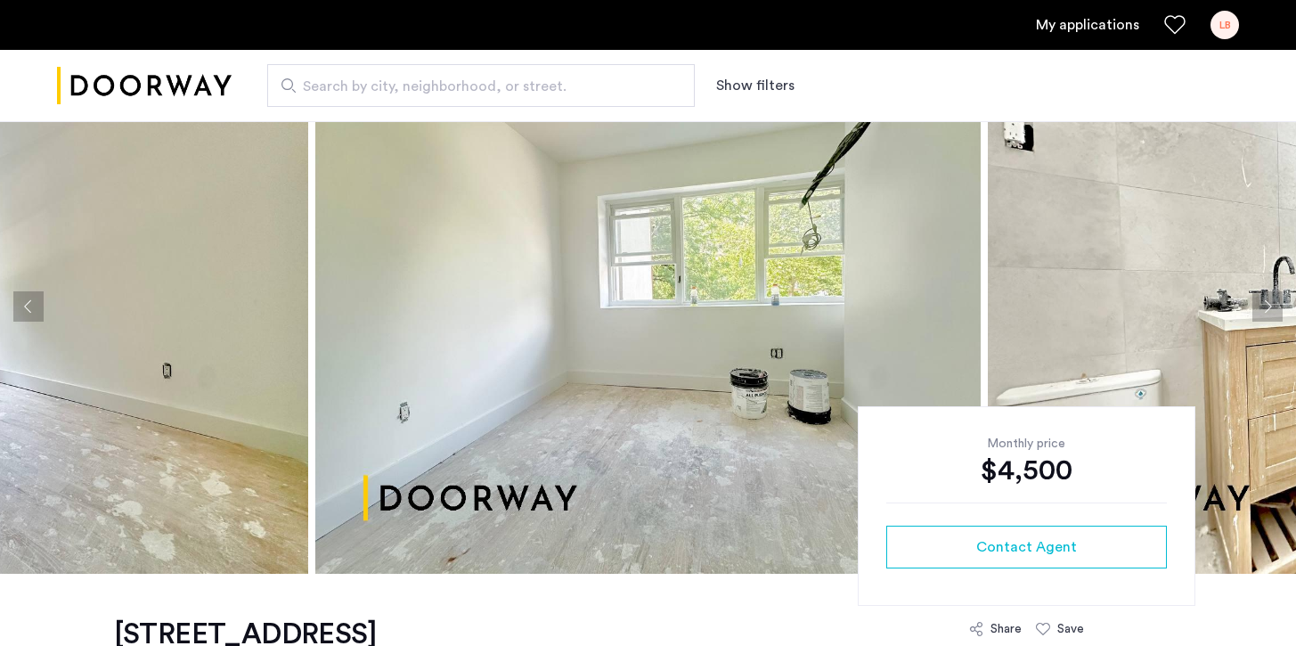
click at [1270, 314] on button "Next apartment" at bounding box center [1267, 306] width 30 height 30
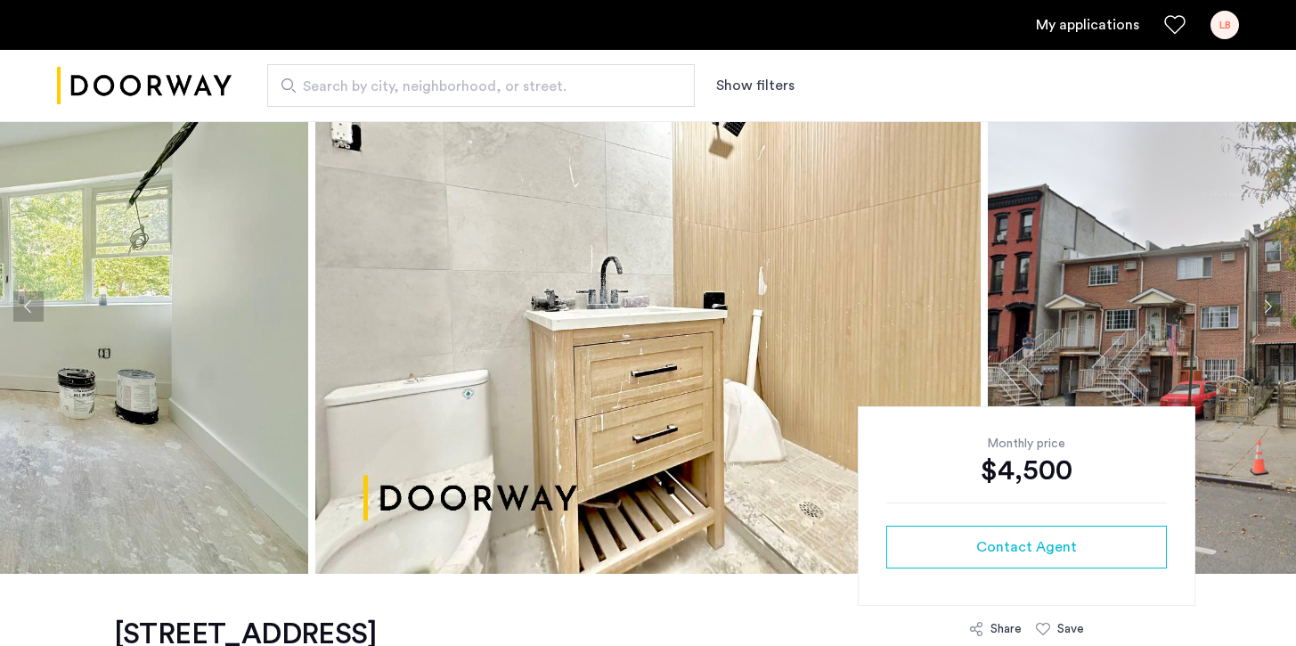
click at [1270, 314] on button "Next apartment" at bounding box center [1267, 306] width 30 height 30
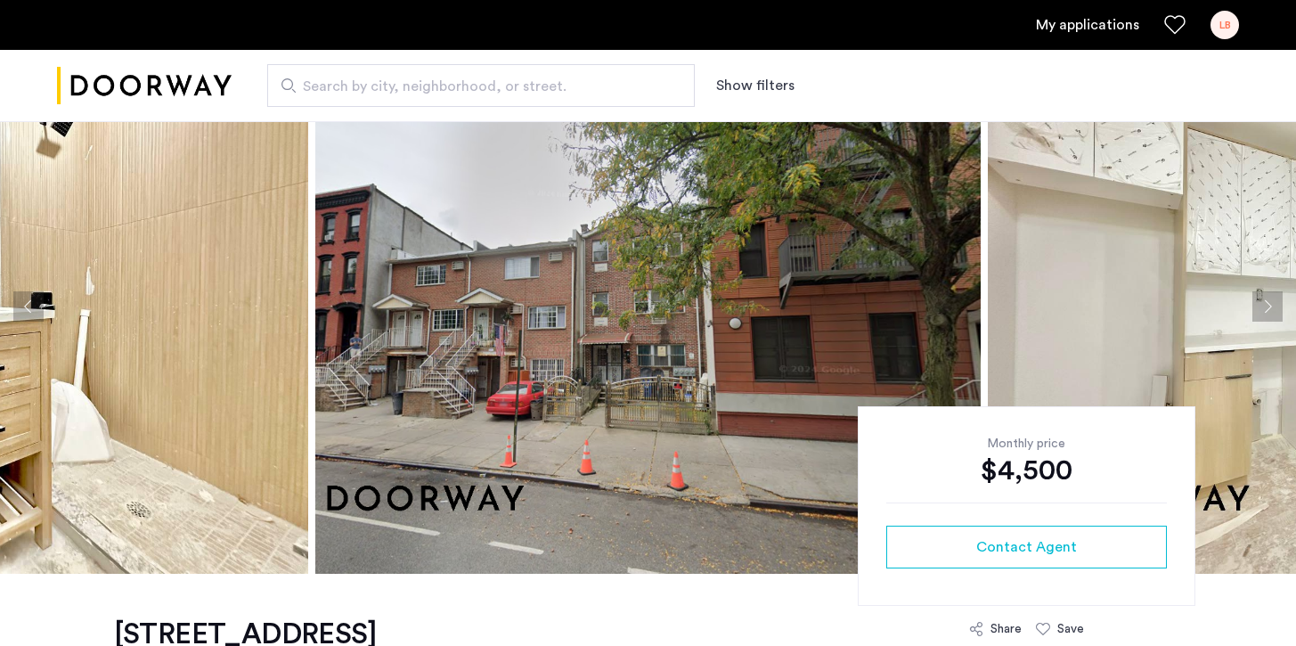
click at [1269, 307] on button "Next apartment" at bounding box center [1267, 306] width 30 height 30
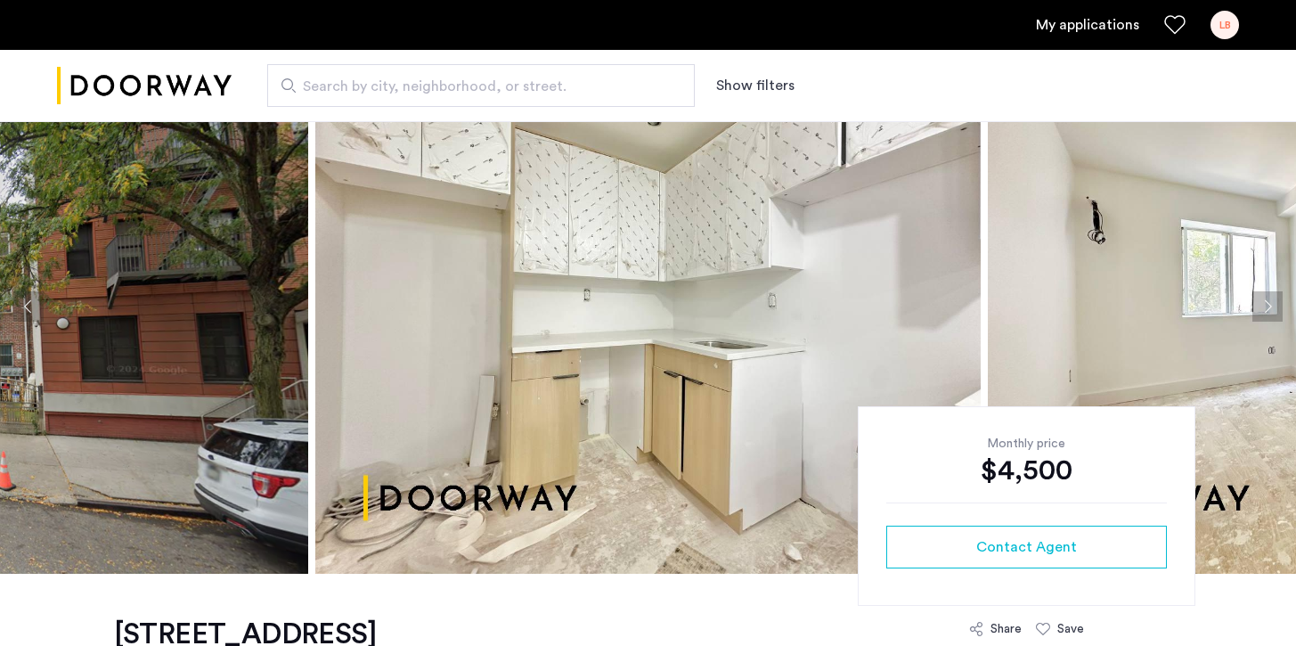
click at [1270, 304] on button "Next apartment" at bounding box center [1267, 306] width 30 height 30
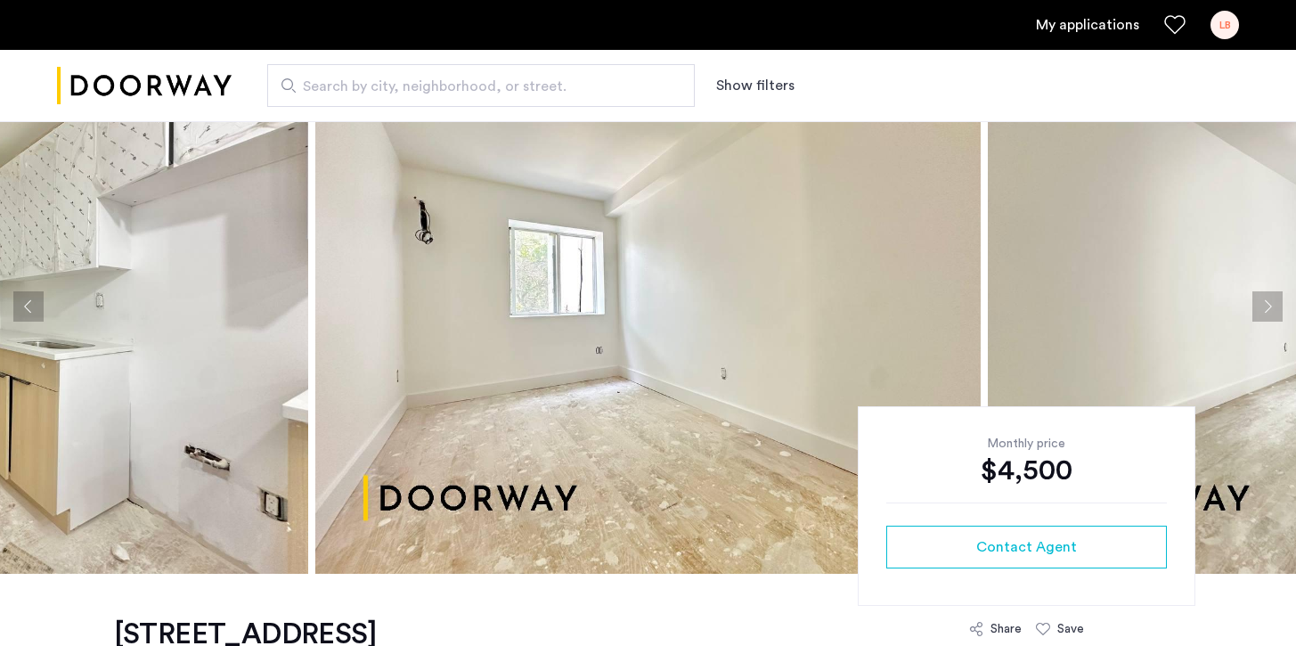
click at [1270, 304] on button "Next apartment" at bounding box center [1267, 306] width 30 height 30
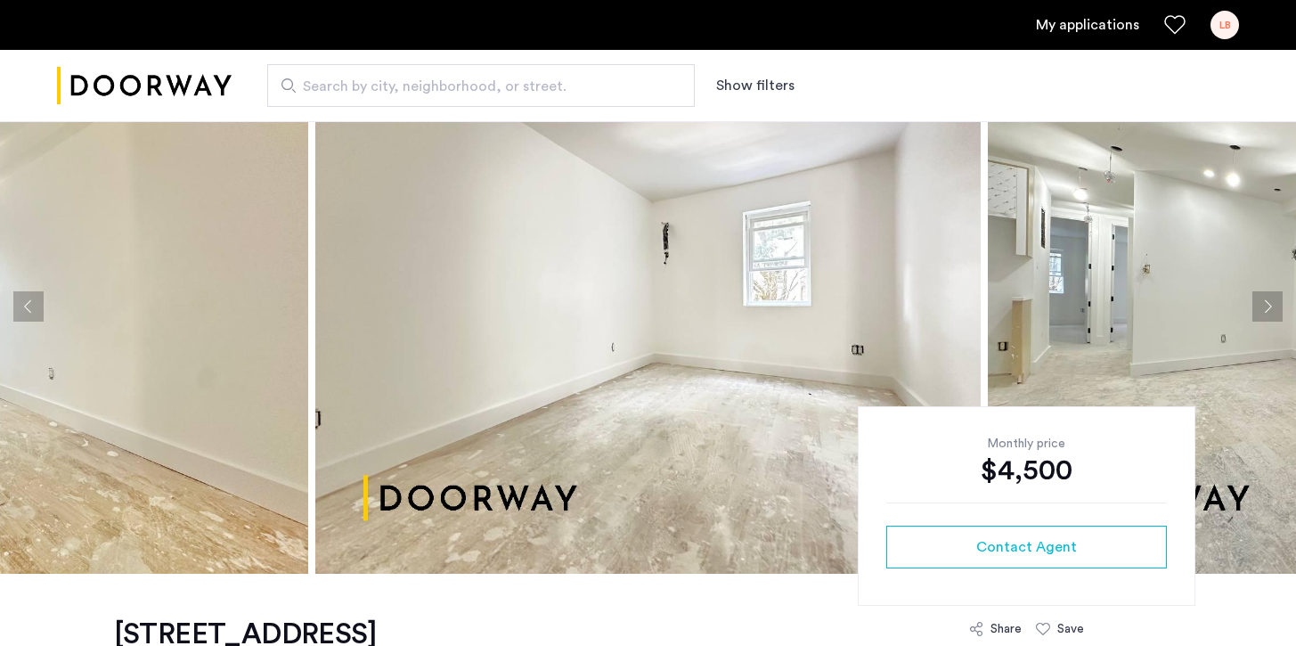
click at [1270, 304] on button "Next apartment" at bounding box center [1267, 306] width 30 height 30
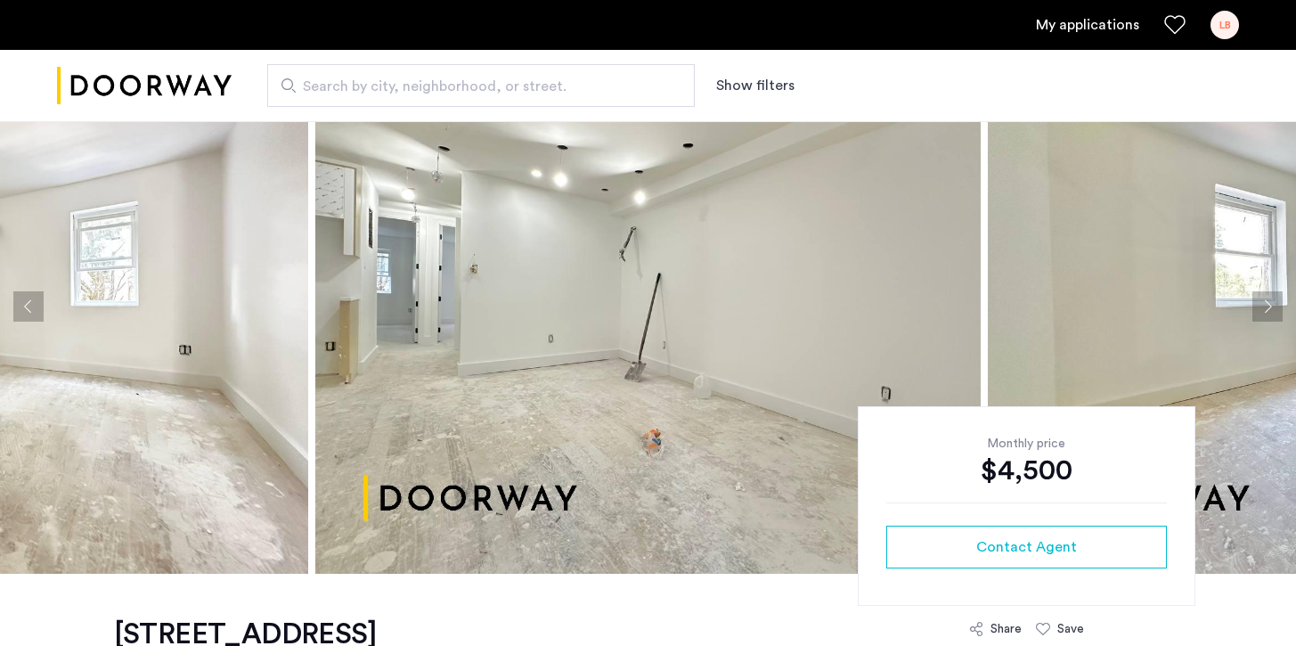
click at [1270, 304] on button "Next apartment" at bounding box center [1267, 306] width 30 height 30
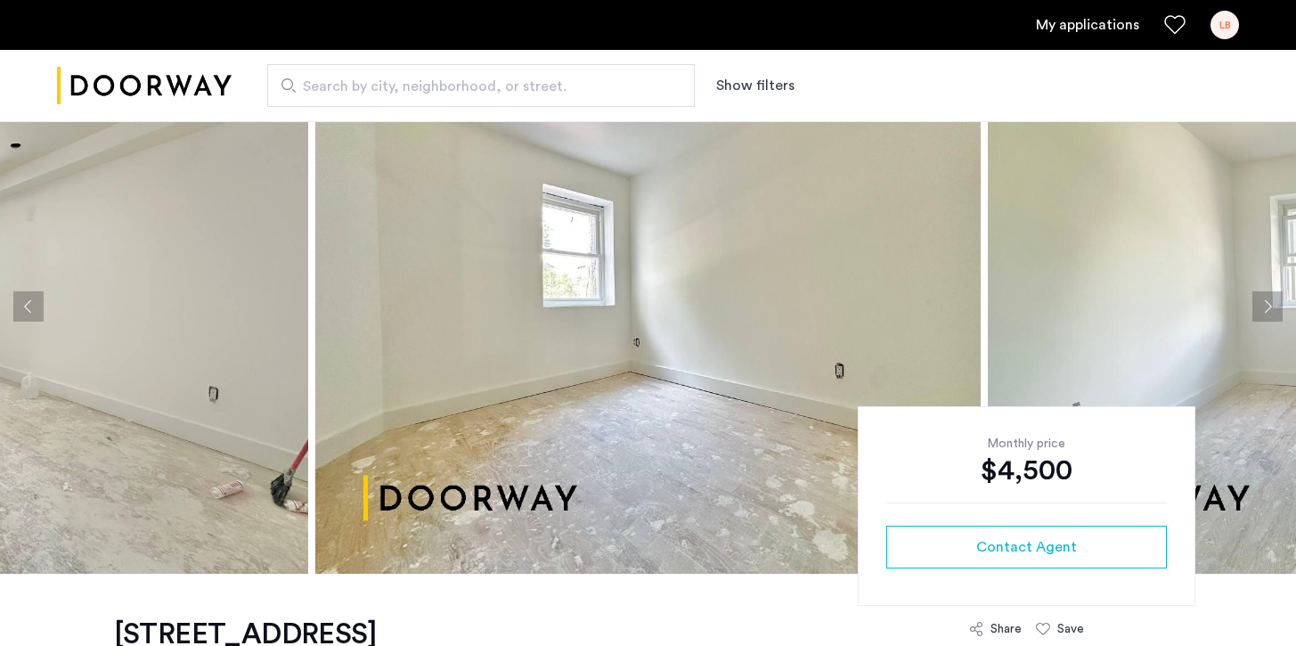
click at [1270, 304] on button "Next apartment" at bounding box center [1267, 306] width 30 height 30
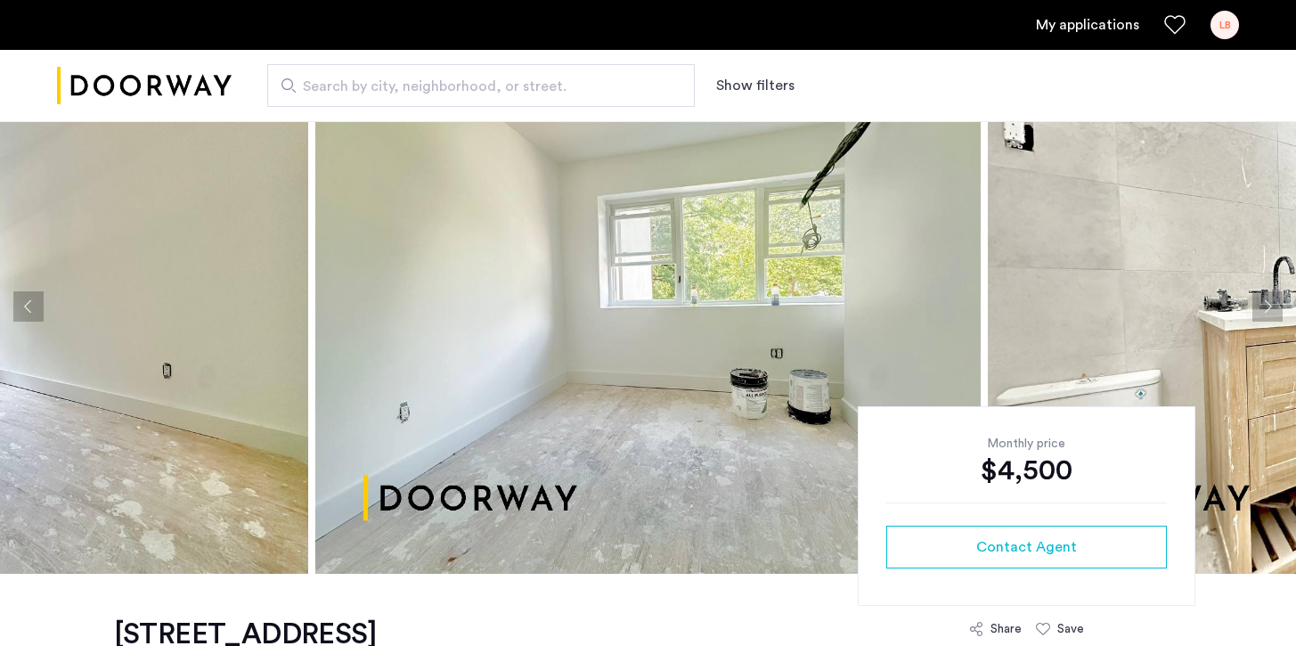
click at [1270, 304] on button "Next apartment" at bounding box center [1267, 306] width 30 height 30
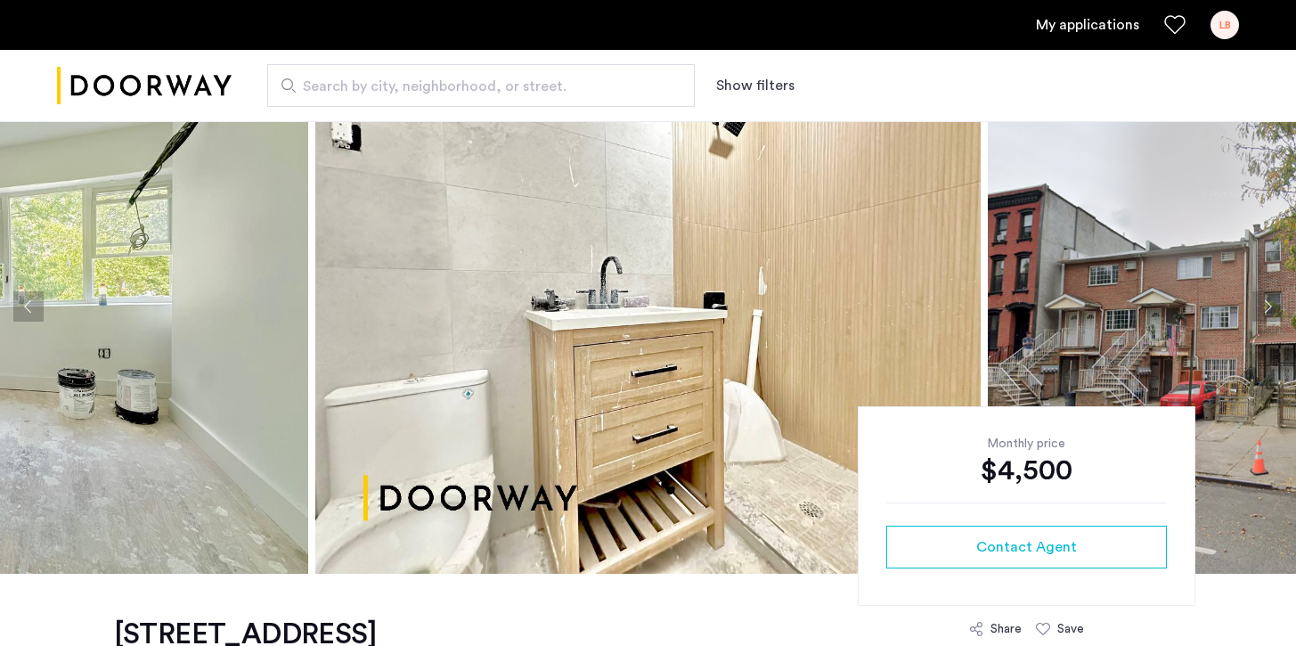
click at [1270, 304] on button "Next apartment" at bounding box center [1267, 306] width 30 height 30
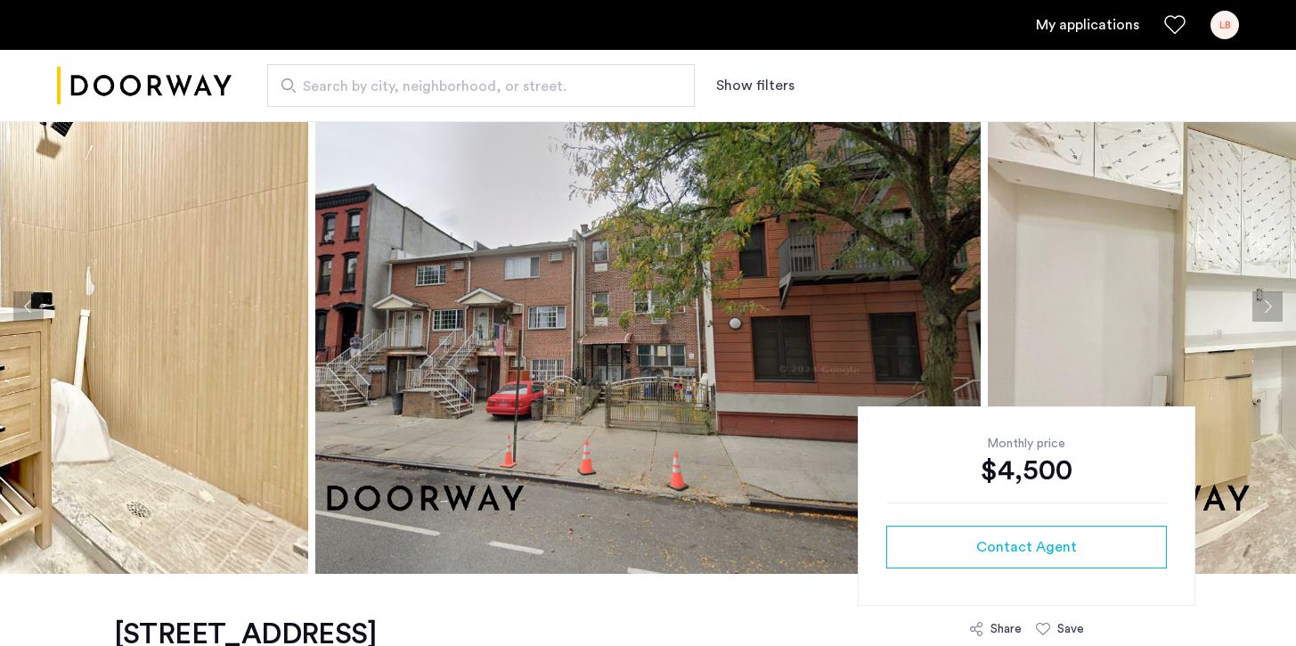
click at [1270, 304] on button "Next apartment" at bounding box center [1267, 306] width 30 height 30
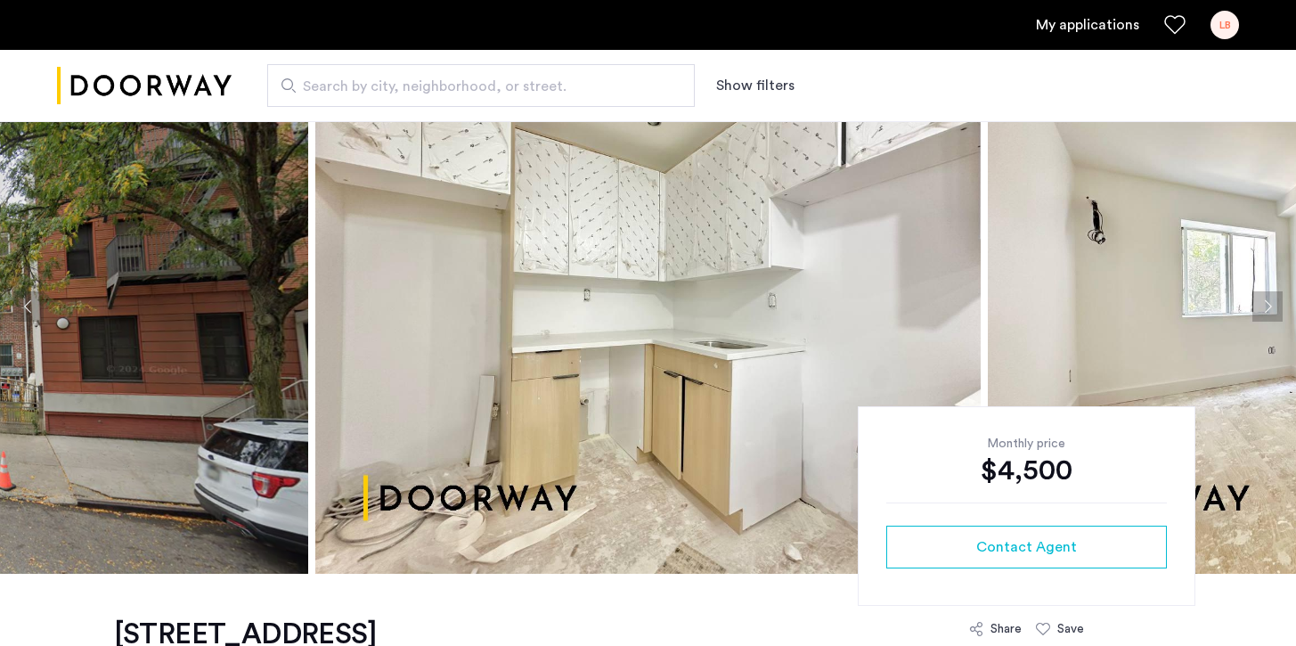
click at [1270, 304] on button "Next apartment" at bounding box center [1267, 306] width 30 height 30
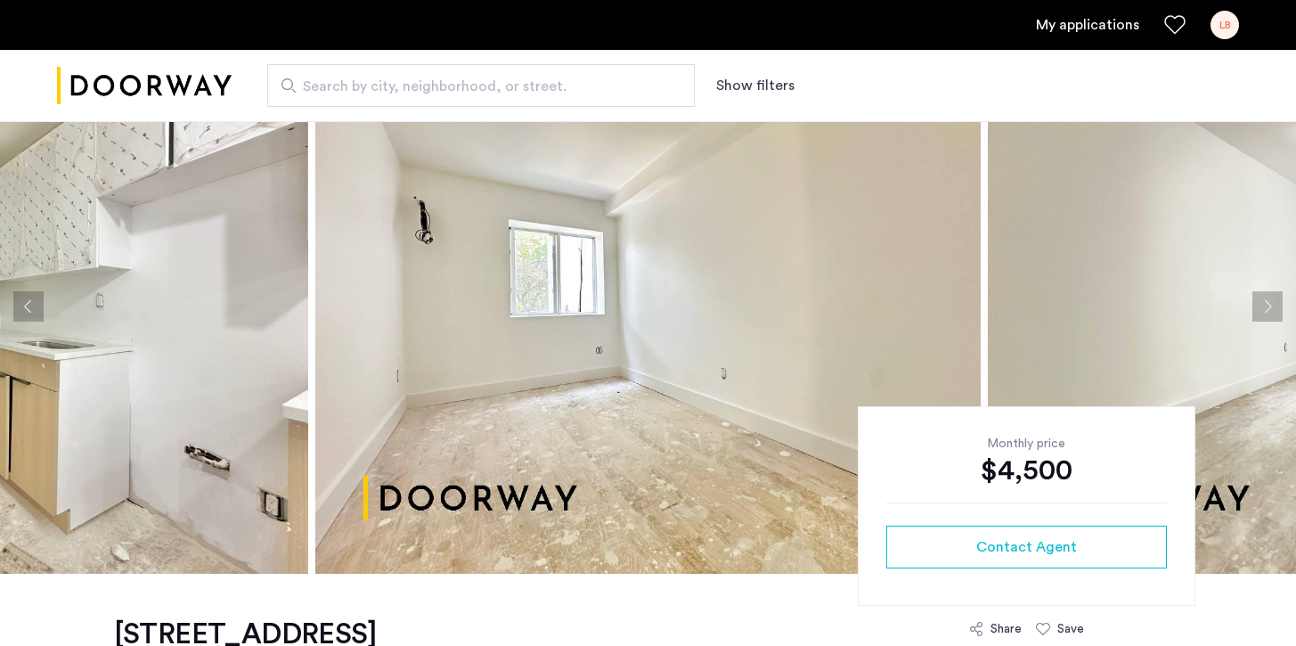
click at [1270, 304] on button "Next apartment" at bounding box center [1267, 306] width 30 height 30
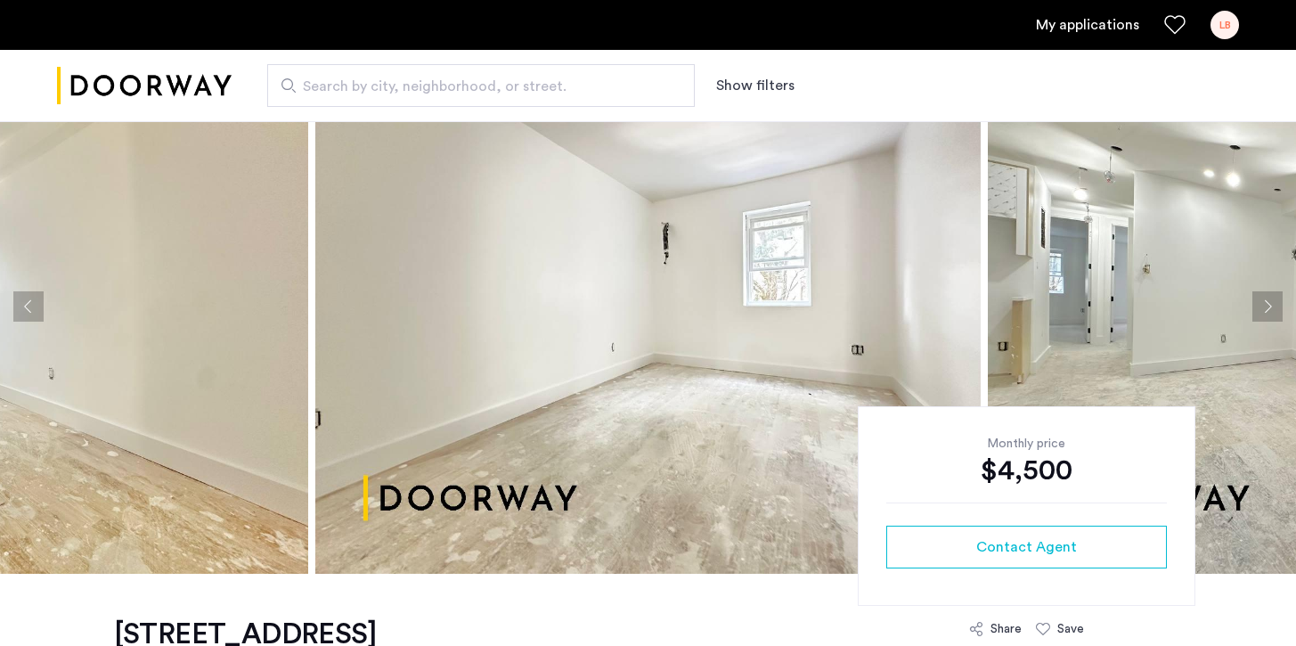
click at [1270, 304] on button "Next apartment" at bounding box center [1267, 306] width 30 height 30
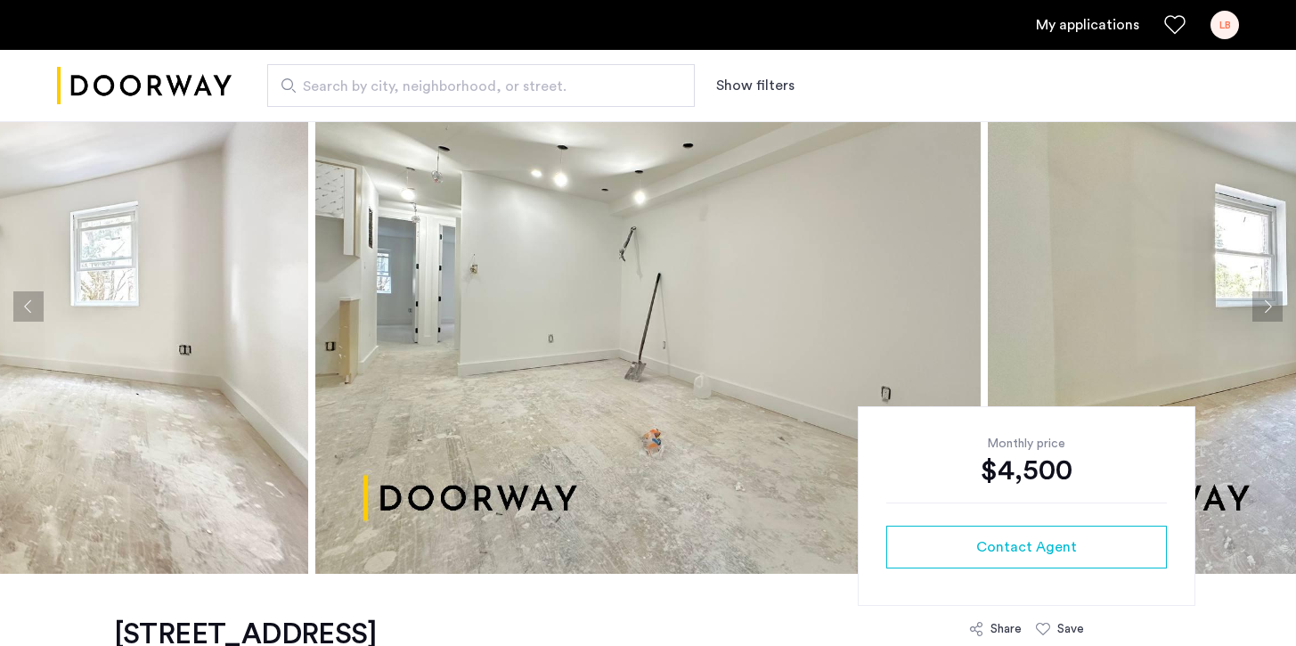
click at [1270, 304] on button "Next apartment" at bounding box center [1267, 306] width 30 height 30
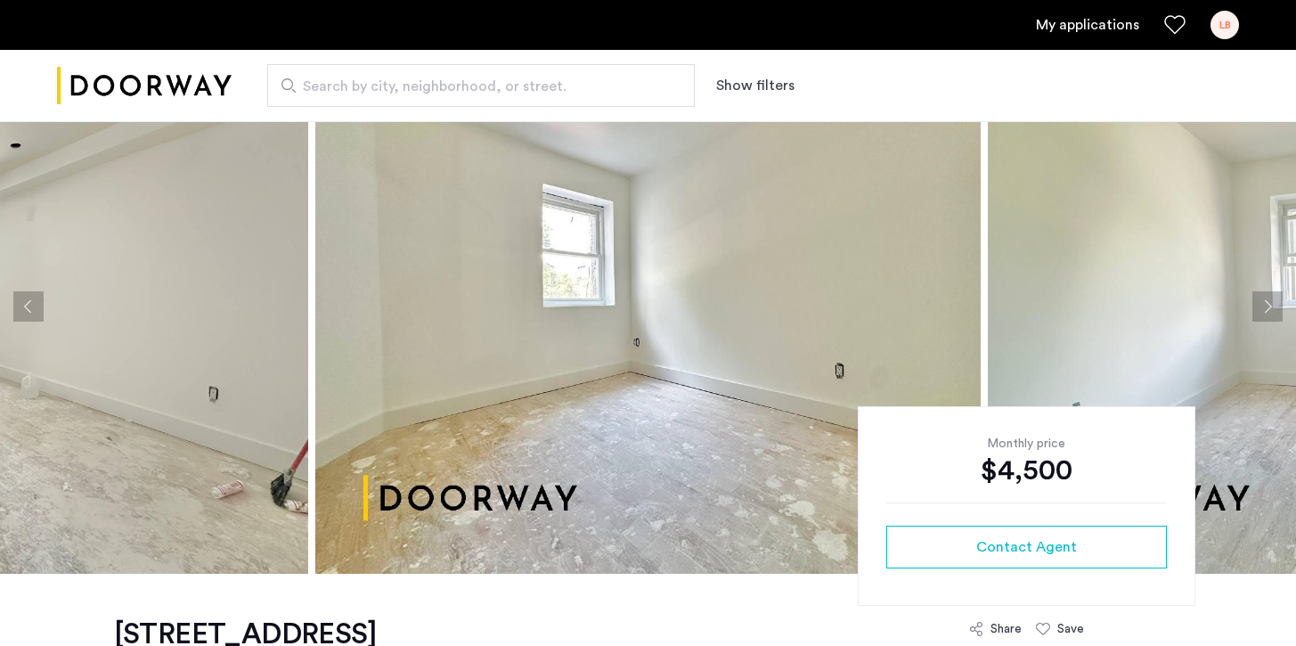
click at [1270, 304] on button "Next apartment" at bounding box center [1267, 306] width 30 height 30
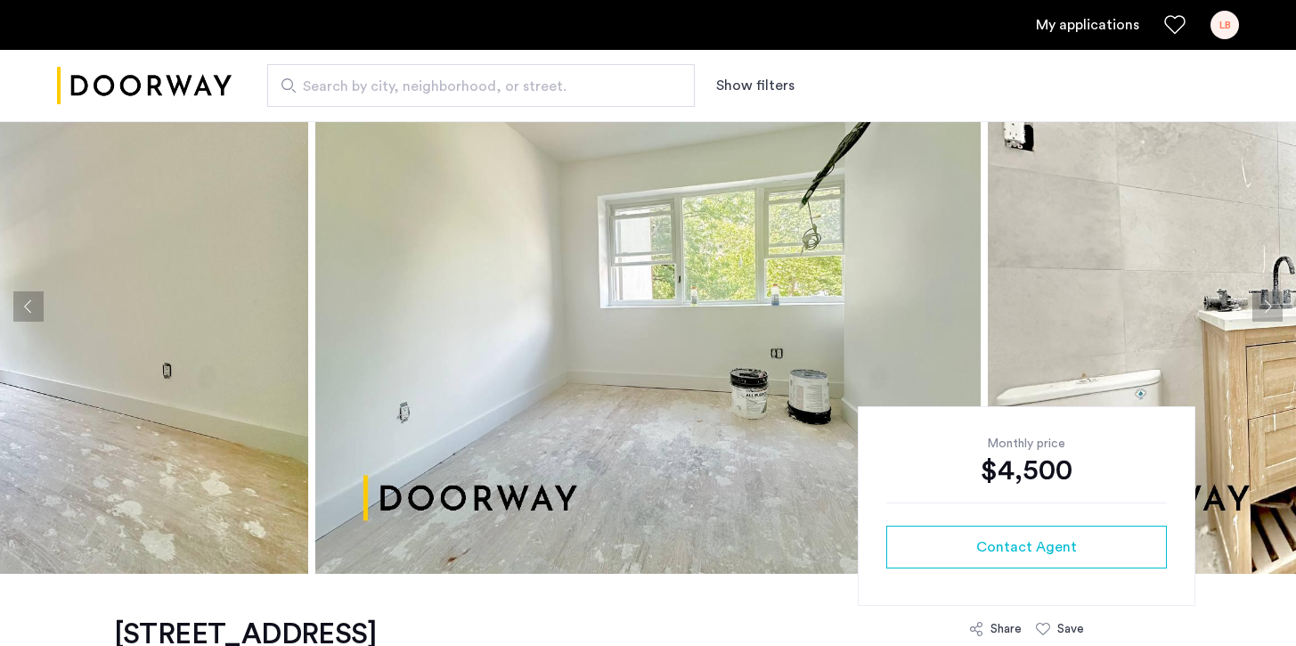
click at [1270, 304] on button "Next apartment" at bounding box center [1267, 306] width 30 height 30
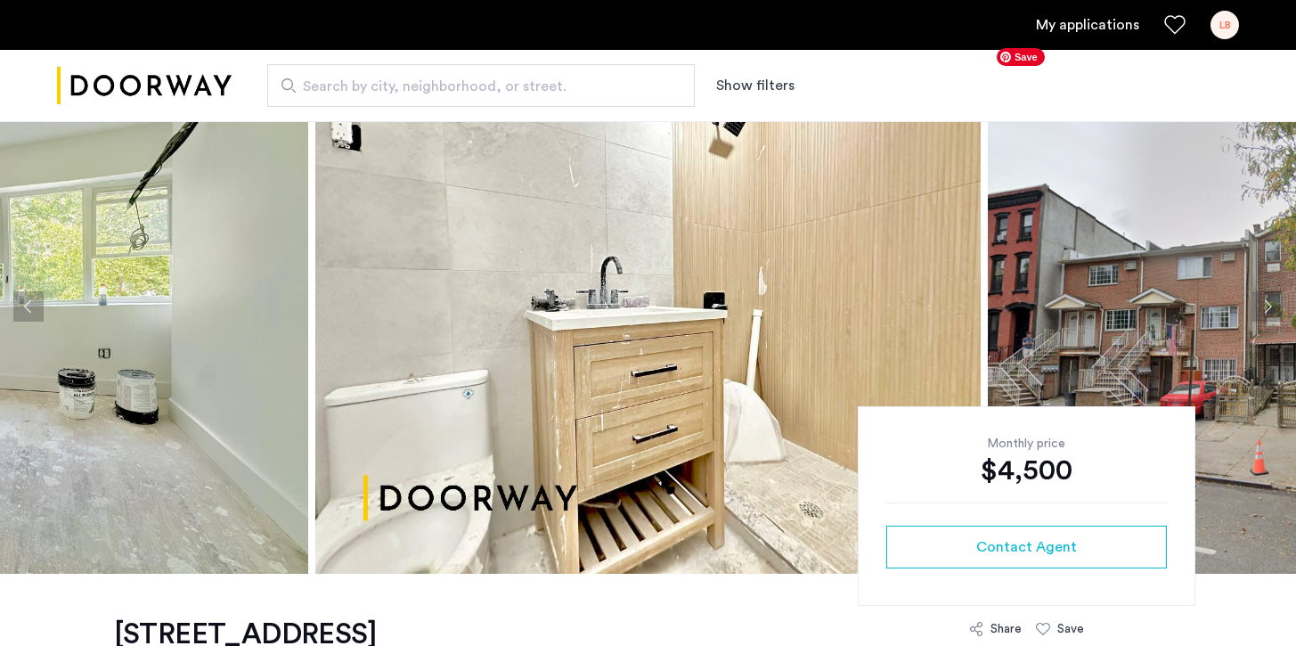
click at [1275, 308] on button "Next apartment" at bounding box center [1267, 306] width 30 height 30
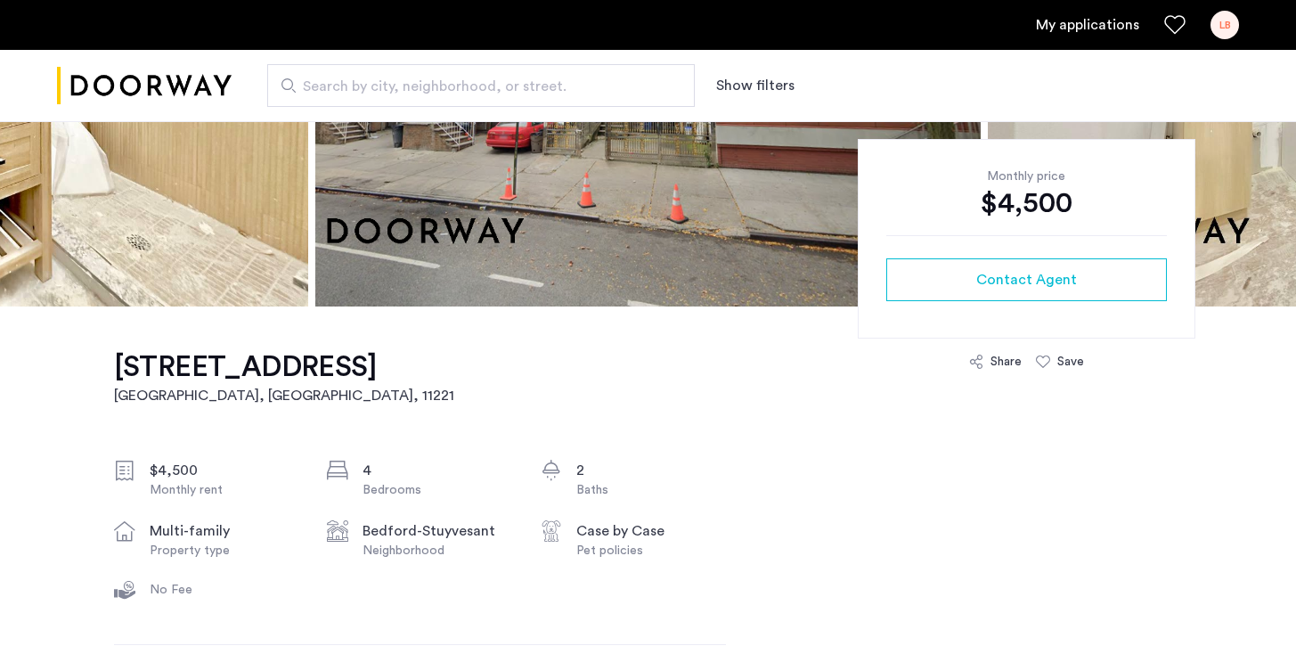
scroll to position [0, 0]
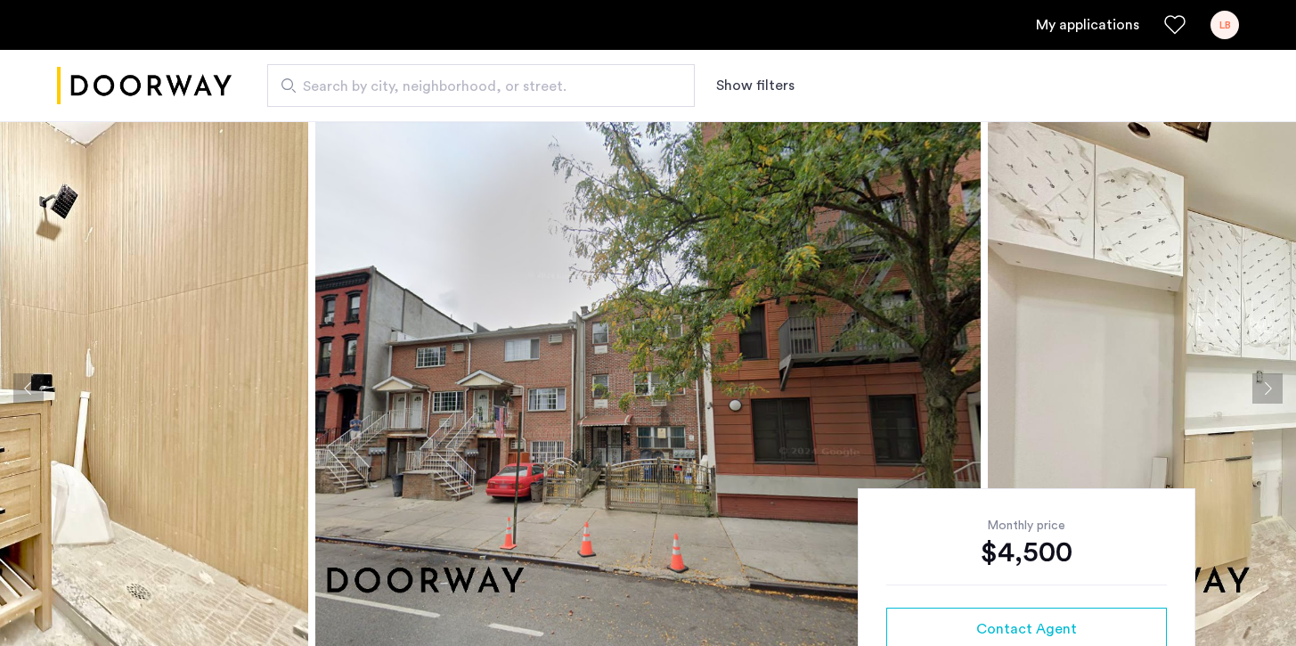
click at [985, 231] on div at bounding box center [311, 388] width 12103 height 534
click at [1265, 393] on button "Next apartment" at bounding box center [1267, 388] width 30 height 30
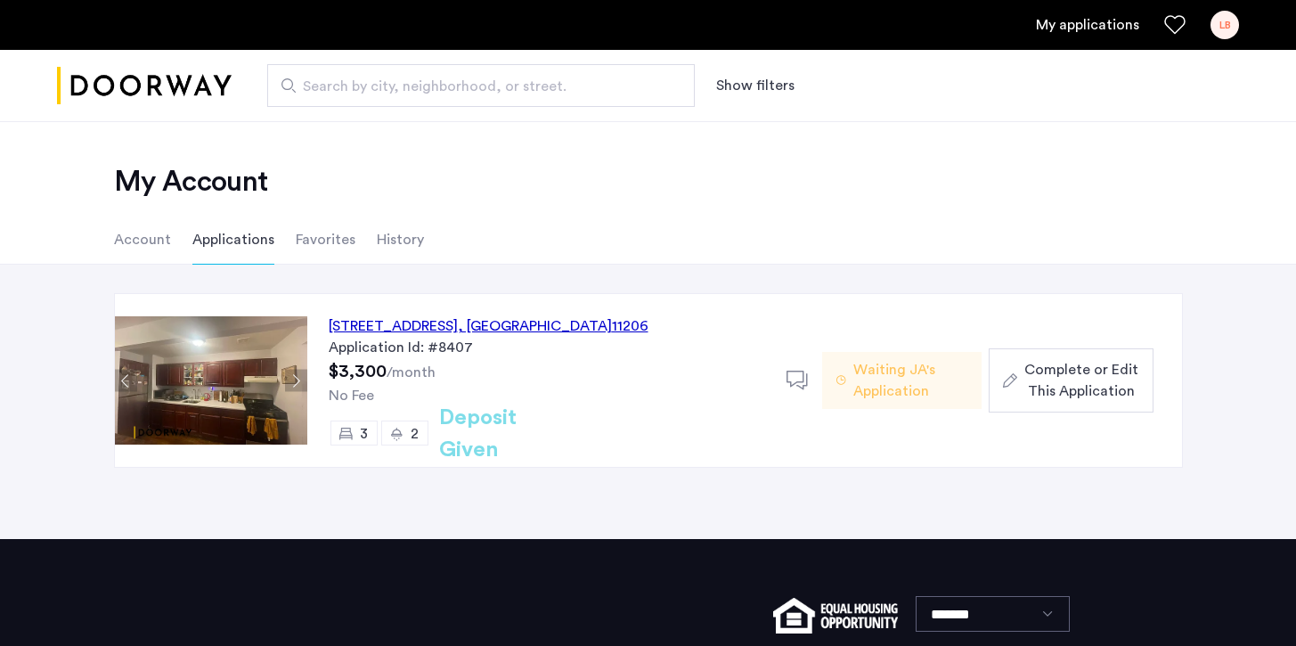
click at [1090, 30] on link "My applications" at bounding box center [1087, 24] width 103 height 21
click at [183, 85] on img "Cazamio logo" at bounding box center [144, 86] width 175 height 67
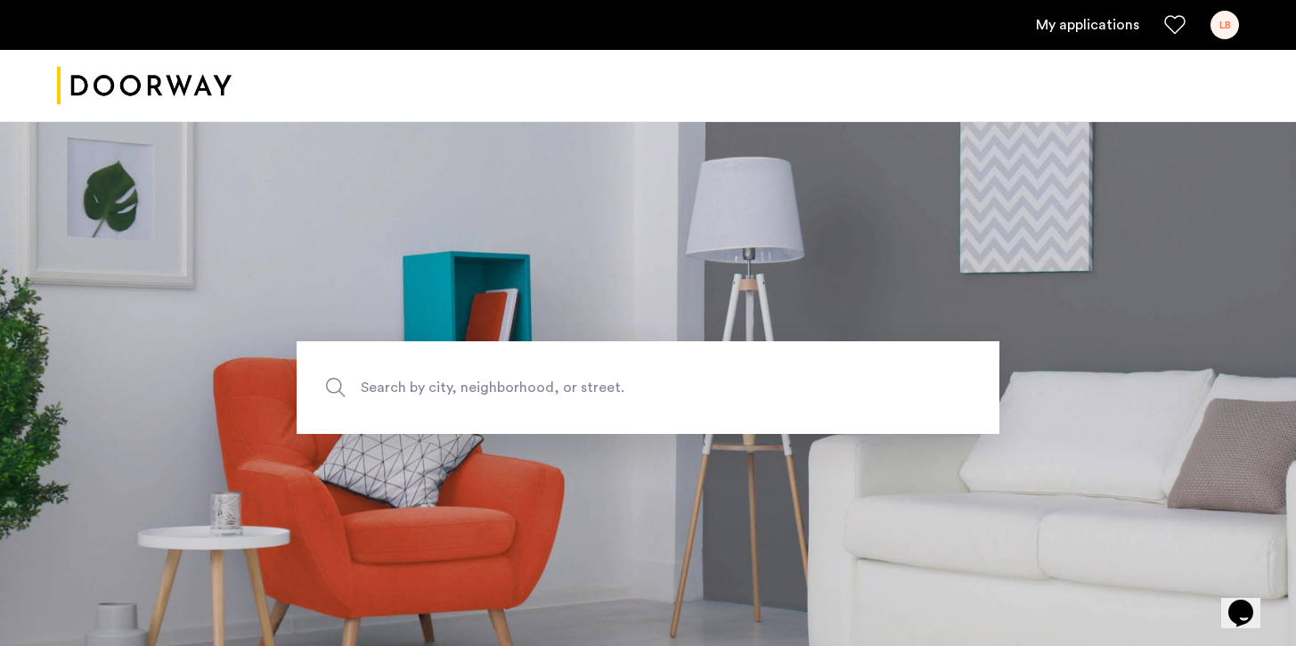
click at [183, 85] on img "Cazamio logo" at bounding box center [144, 86] width 175 height 67
click at [1095, 29] on link "My applications" at bounding box center [1087, 24] width 103 height 21
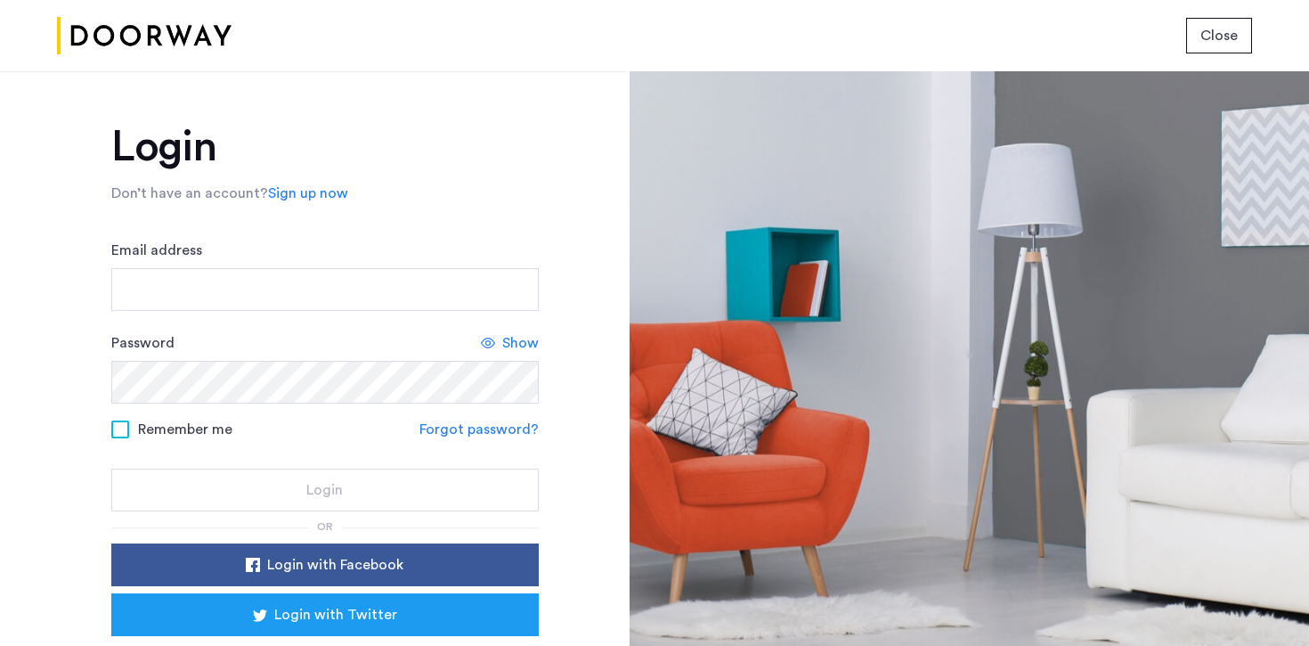
scroll to position [95, 0]
